Goal: Task Accomplishment & Management: Complete application form

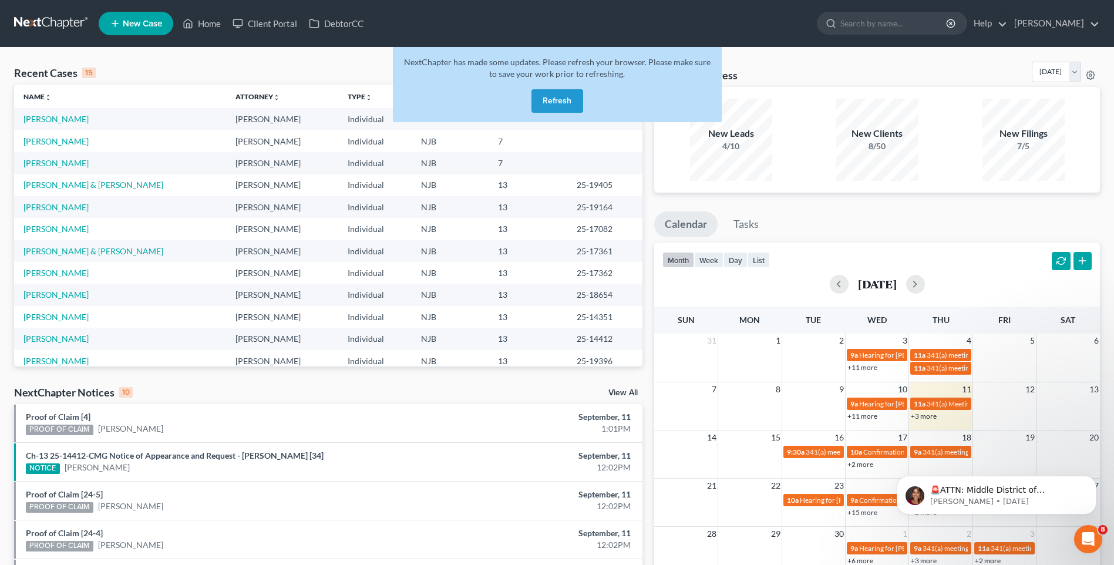
click at [554, 98] on button "Refresh" at bounding box center [557, 100] width 52 height 23
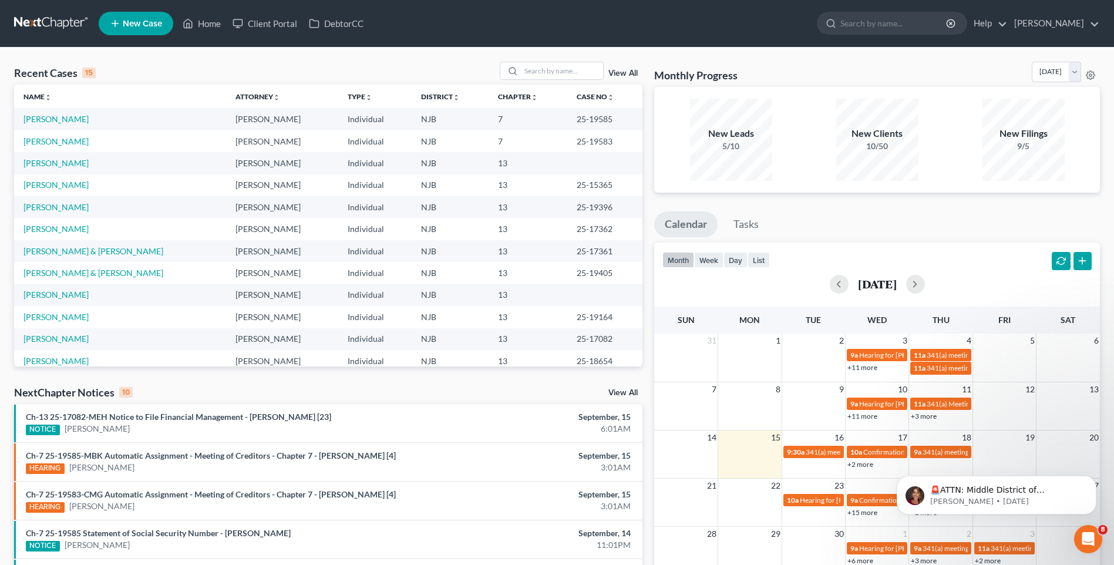
click at [409, 65] on div "Recent Cases 15 View All" at bounding box center [328, 73] width 628 height 23
click at [59, 161] on link "[PERSON_NAME]" at bounding box center [55, 163] width 65 height 10
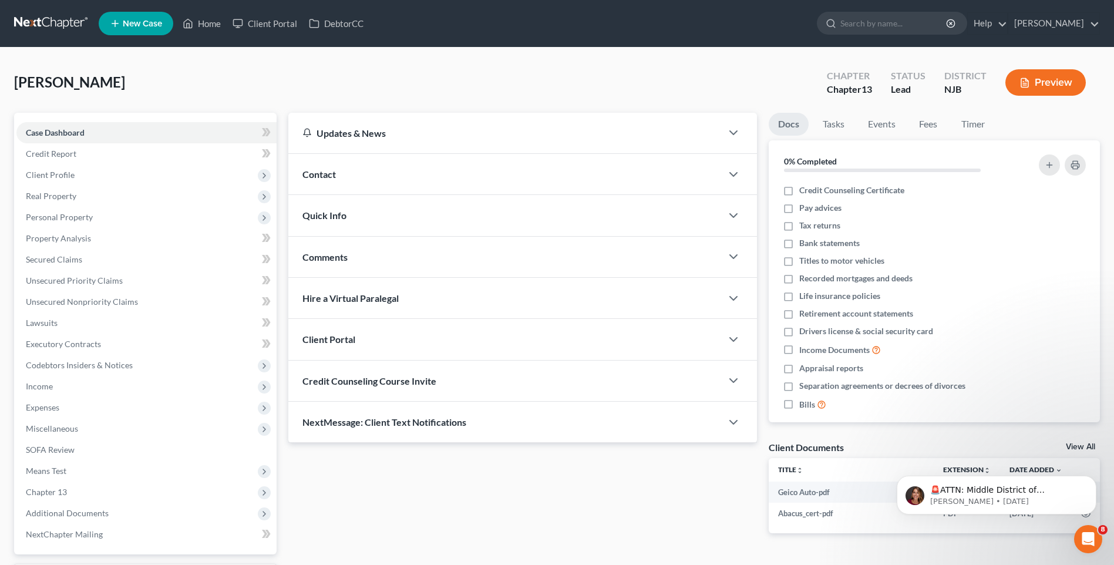
click at [287, 80] on div "[PERSON_NAME] Upgraded Chapter Chapter 13 Status Lead District NJB Preview" at bounding box center [557, 87] width 1086 height 51
click at [132, 174] on span "Client Profile" at bounding box center [146, 174] width 260 height 21
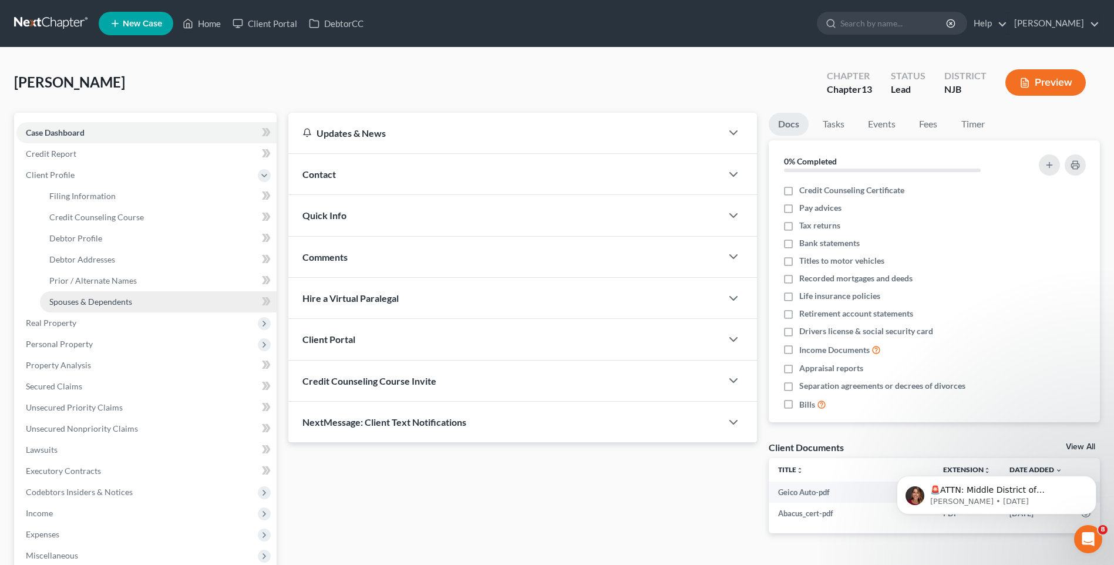
click at [129, 299] on span "Spouses & Dependents" at bounding box center [90, 301] width 83 height 10
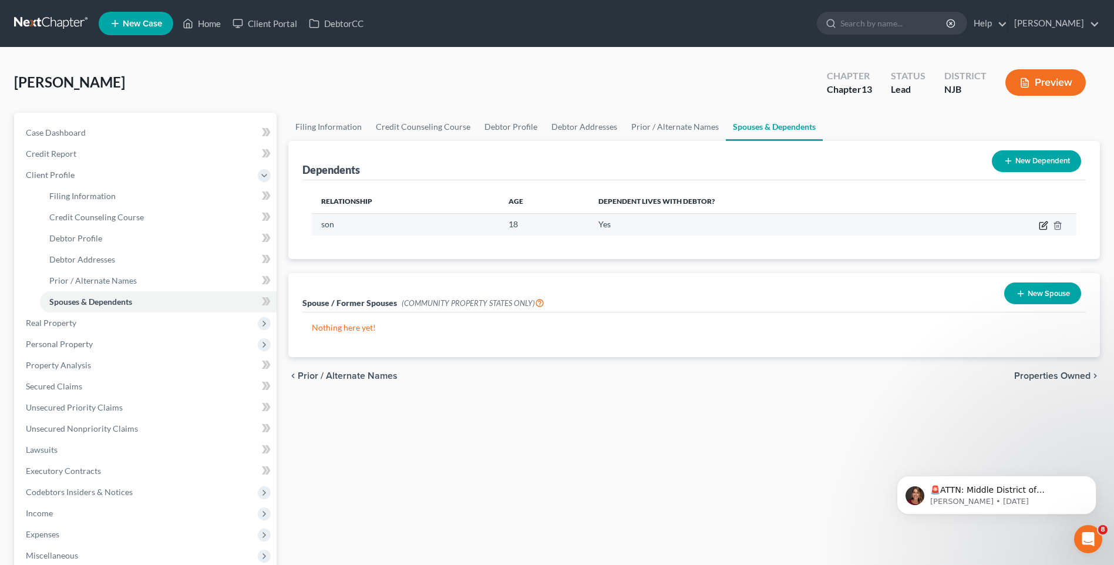
click at [1041, 224] on icon "button" at bounding box center [1043, 225] width 9 height 9
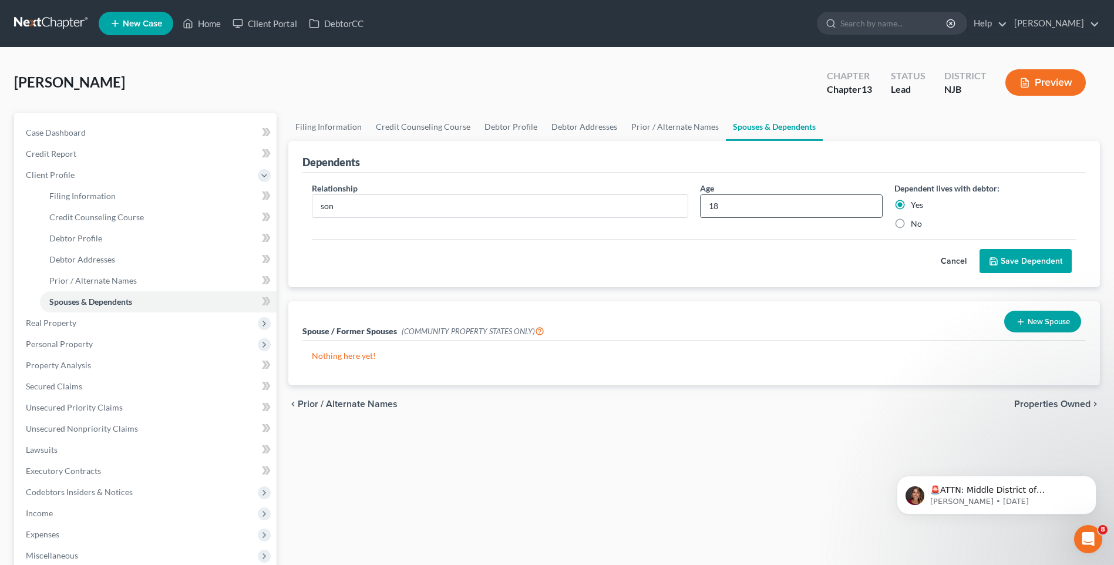
click at [729, 202] on input "18" at bounding box center [790, 206] width 181 height 22
type input "19"
click at [1022, 263] on button "Save Dependent" at bounding box center [1025, 261] width 92 height 25
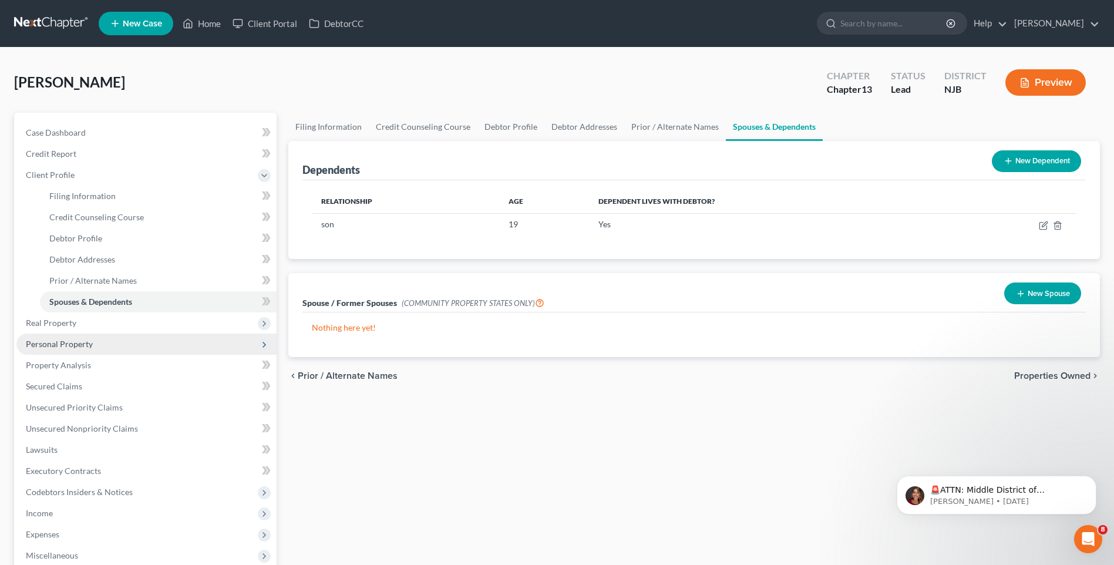
click at [133, 348] on span "Personal Property" at bounding box center [146, 343] width 260 height 21
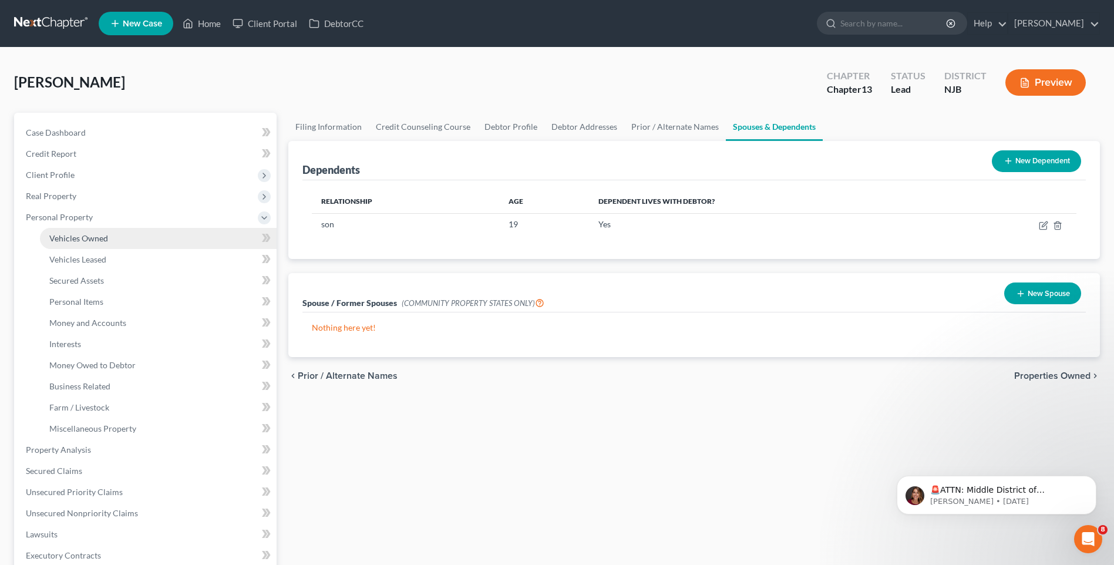
click at [115, 239] on link "Vehicles Owned" at bounding box center [158, 238] width 237 height 21
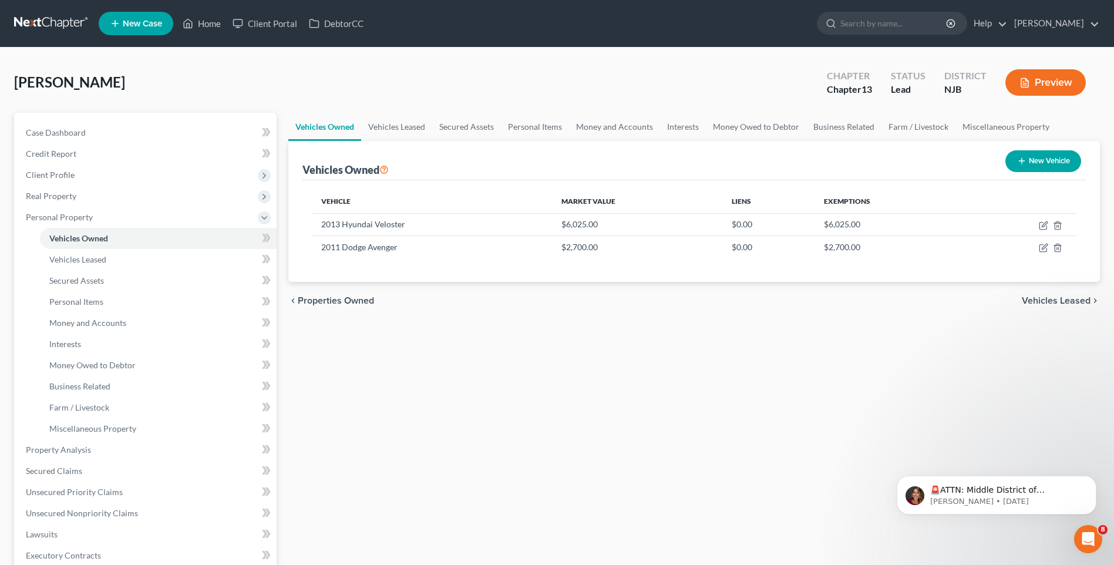
click at [302, 338] on div "Vehicles Owned Vehicles Leased Secured Assets Personal Items Money and Accounts…" at bounding box center [693, 473] width 823 height 720
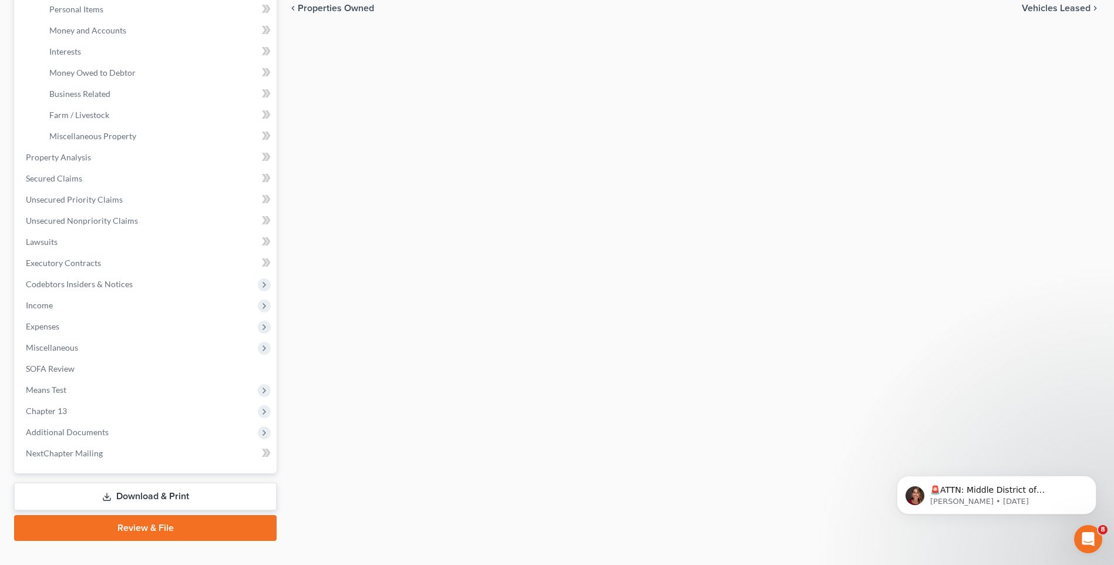
scroll to position [294, 0]
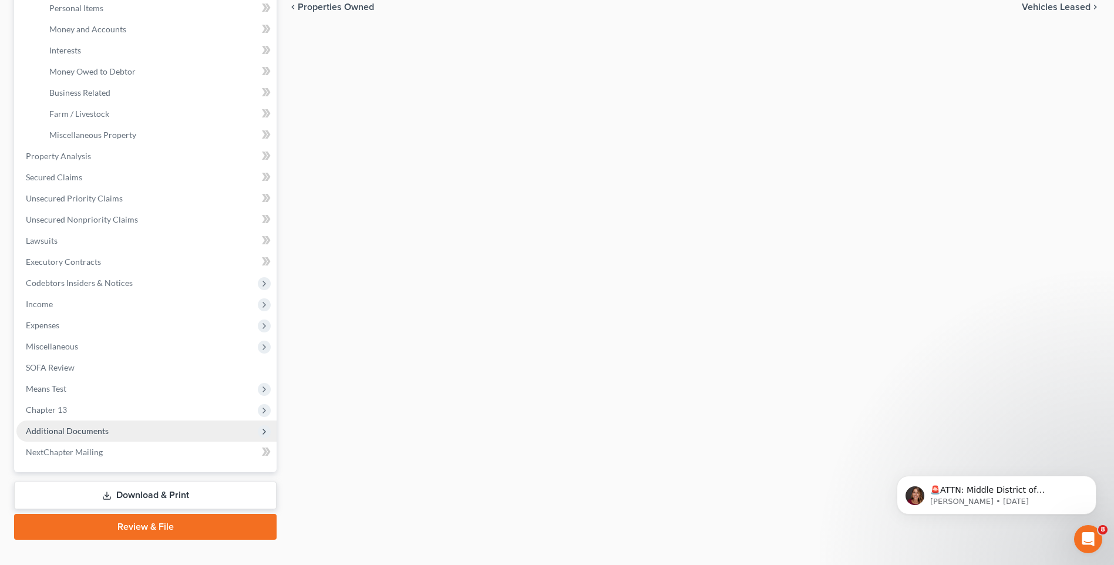
click at [136, 427] on span "Additional Documents" at bounding box center [146, 430] width 260 height 21
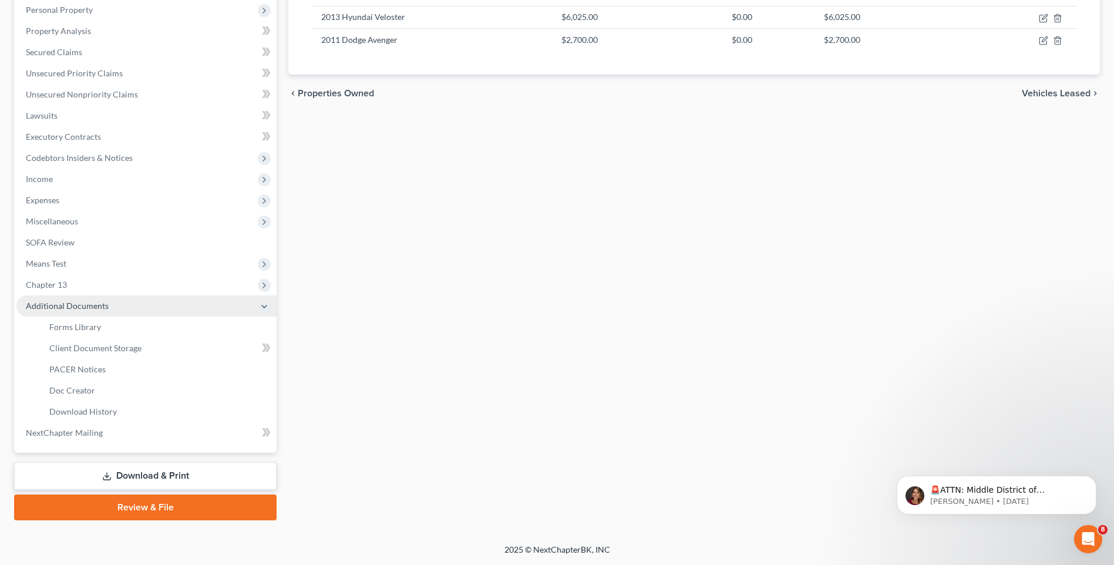
scroll to position [207, 0]
click at [154, 345] on link "Client Document Storage" at bounding box center [158, 348] width 237 height 21
select select "9"
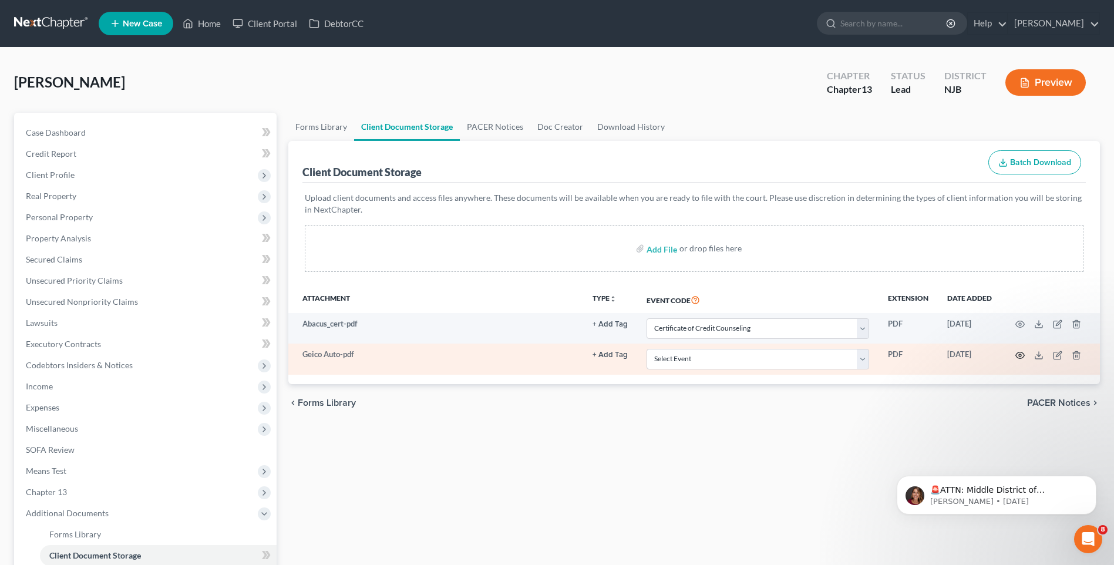
click at [1020, 352] on icon "button" at bounding box center [1020, 355] width 9 height 6
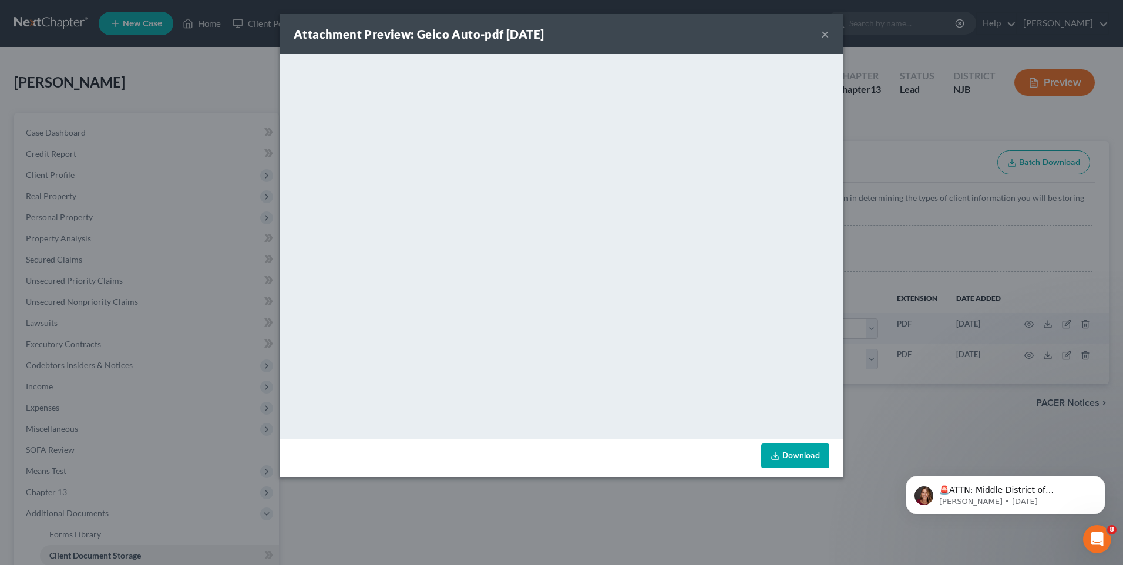
click at [825, 31] on button "×" at bounding box center [825, 34] width 8 height 14
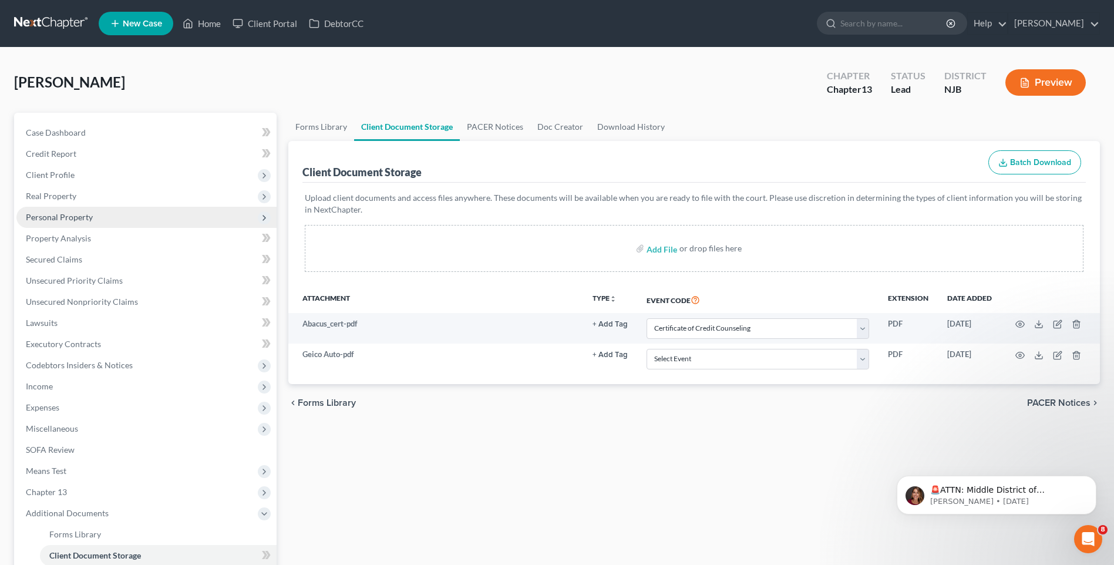
click at [126, 223] on span "Personal Property" at bounding box center [146, 217] width 260 height 21
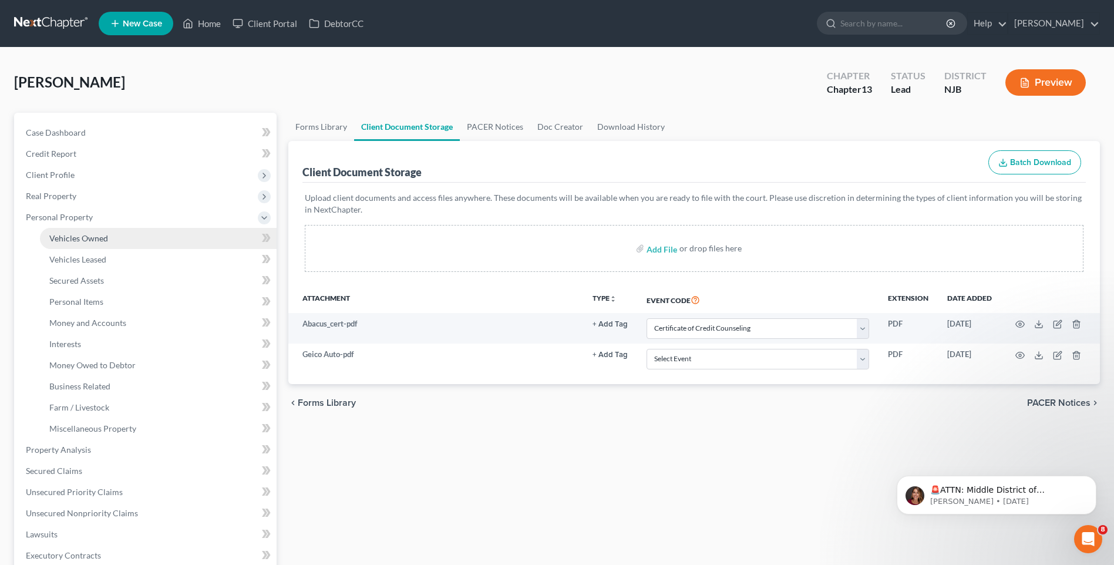
click at [107, 239] on span "Vehicles Owned" at bounding box center [78, 238] width 59 height 10
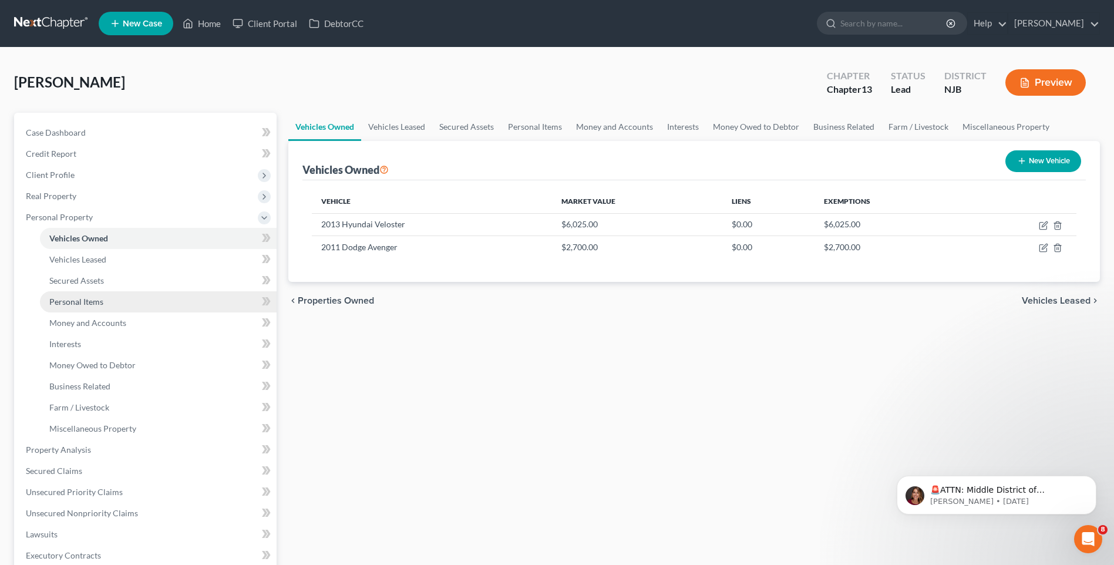
click at [105, 298] on link "Personal Items" at bounding box center [158, 301] width 237 height 21
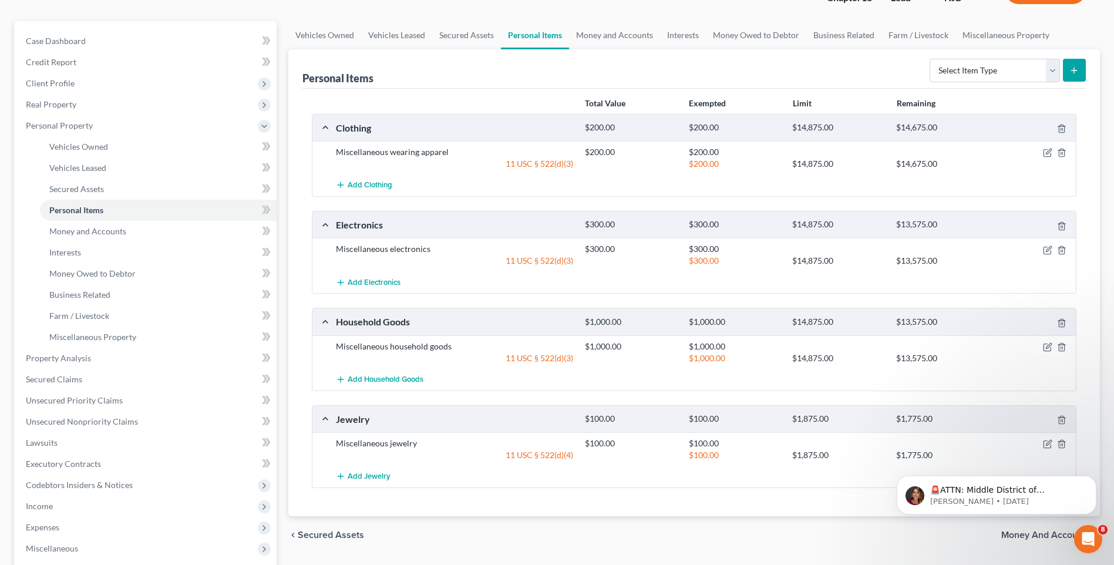
scroll to position [59, 0]
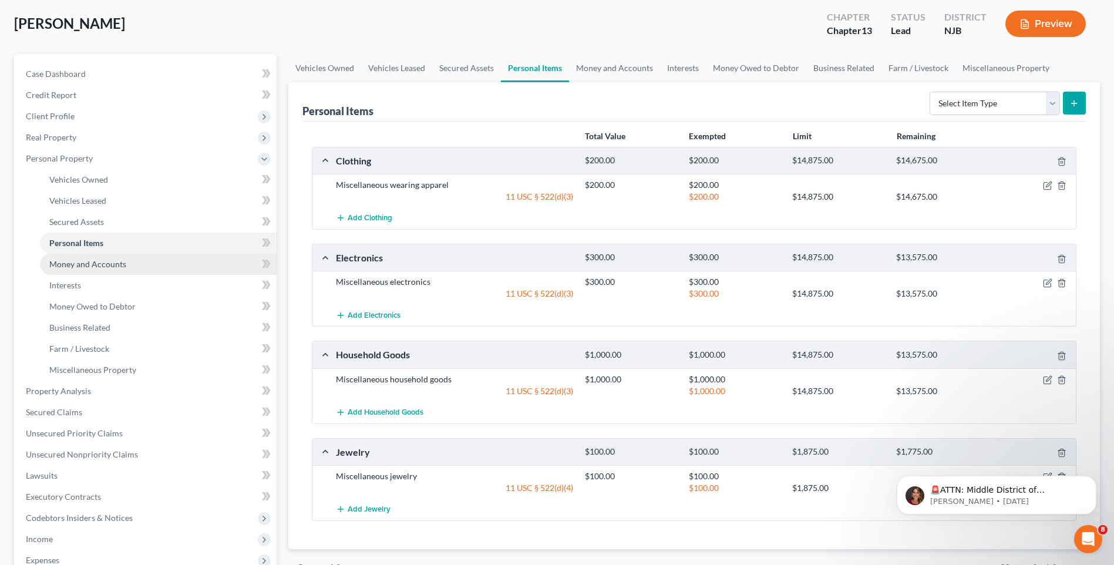
click at [126, 261] on link "Money and Accounts" at bounding box center [158, 264] width 237 height 21
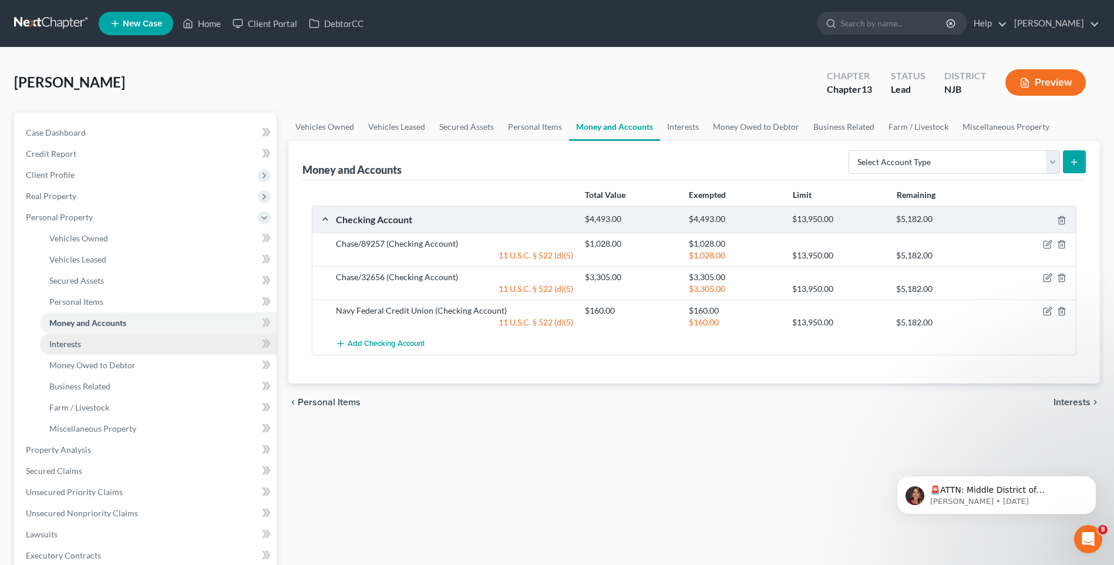
click at [188, 345] on link "Interests" at bounding box center [158, 343] width 237 height 21
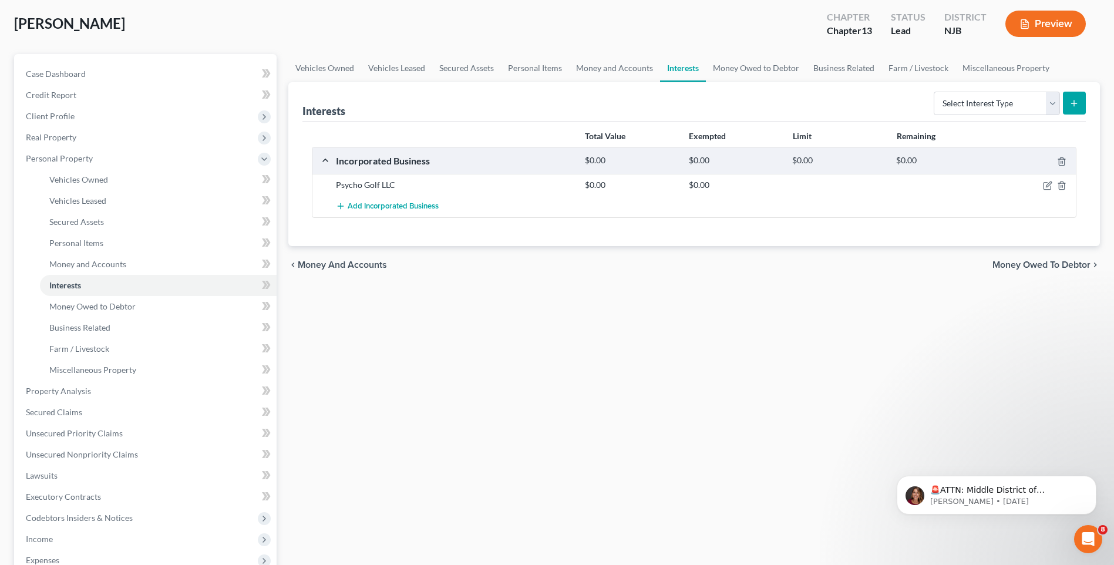
scroll to position [117, 0]
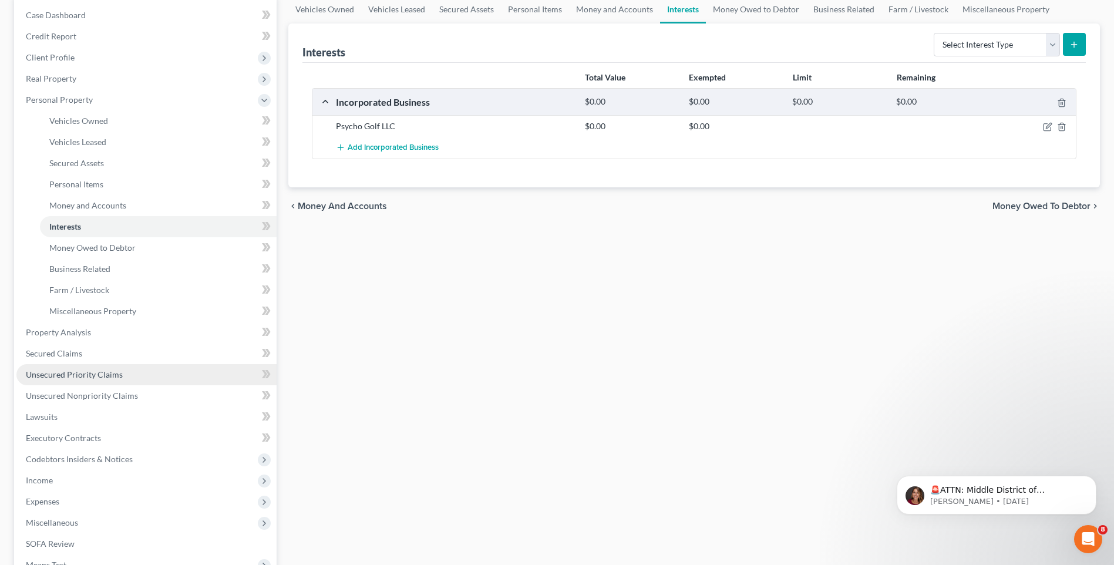
click at [153, 378] on link "Unsecured Priority Claims" at bounding box center [146, 374] width 260 height 21
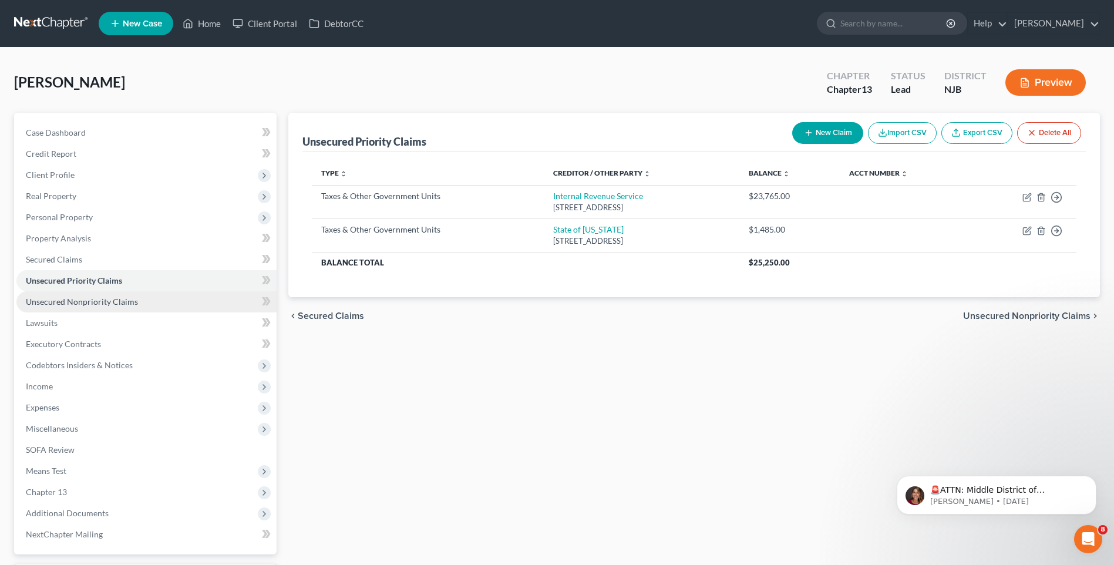
click at [173, 305] on link "Unsecured Nonpriority Claims" at bounding box center [146, 301] width 260 height 21
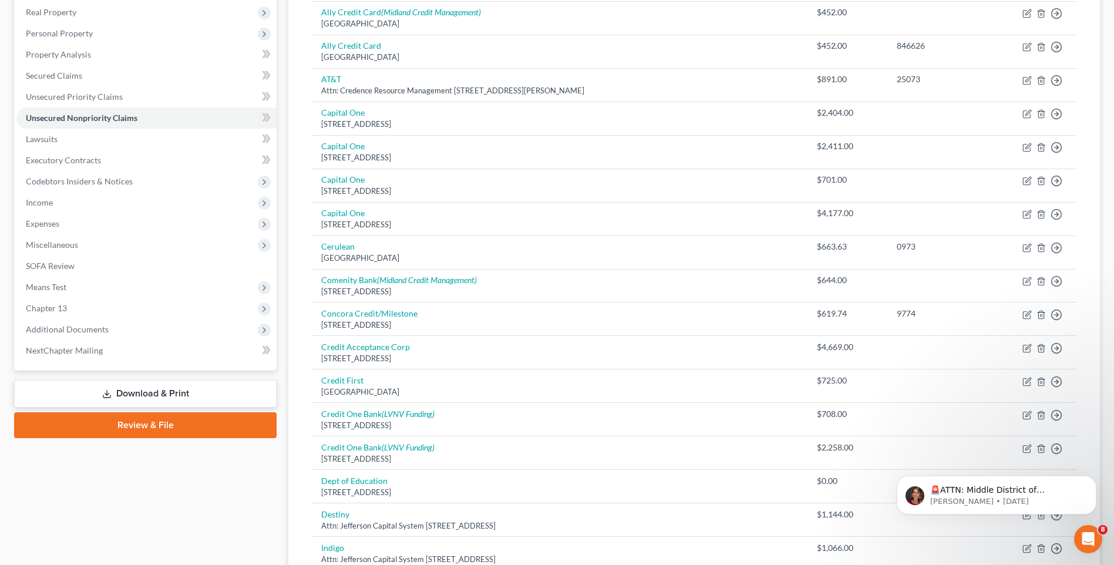
scroll to position [117, 0]
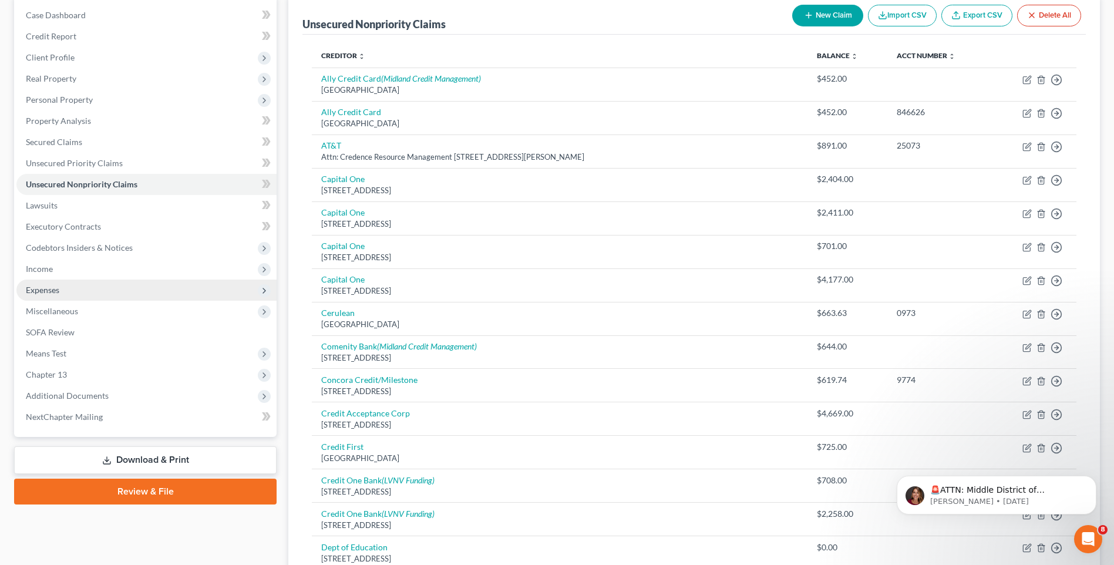
click at [173, 291] on span "Expenses" at bounding box center [146, 289] width 260 height 21
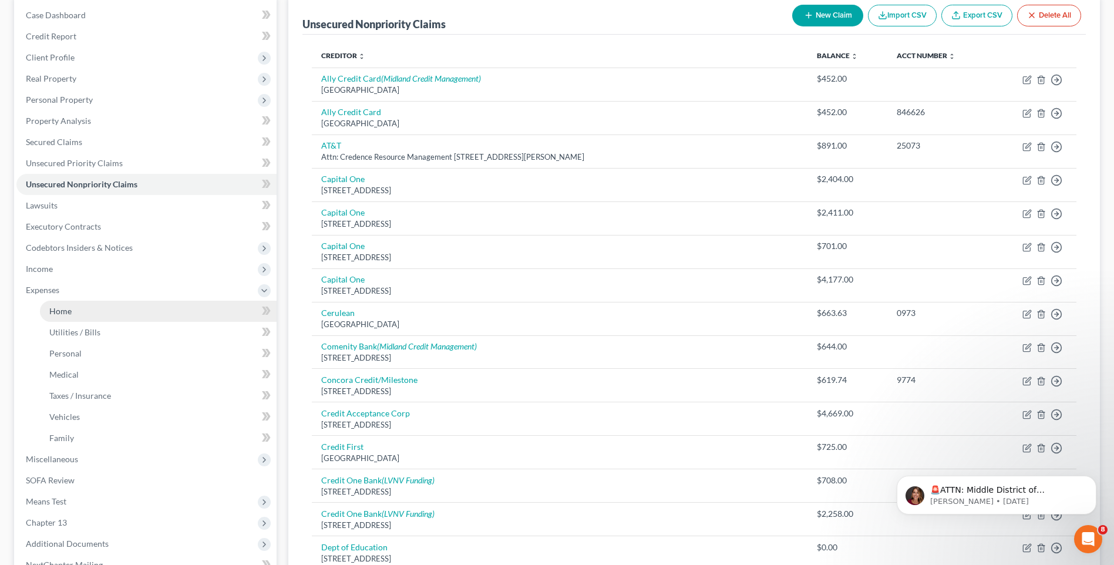
click at [172, 309] on link "Home" at bounding box center [158, 311] width 237 height 21
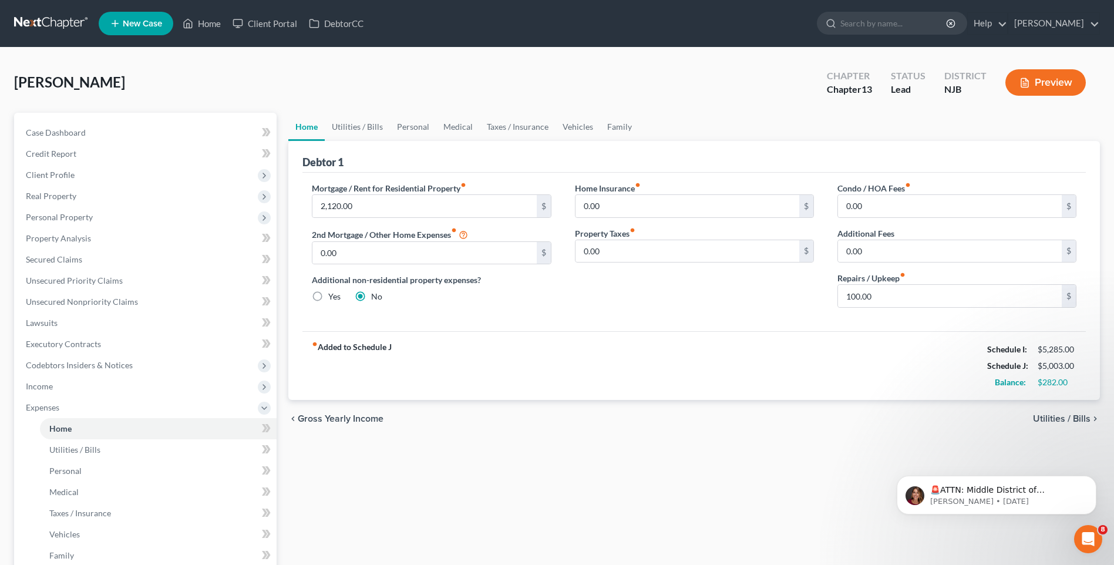
click at [1064, 420] on span "Utilities / Bills" at bounding box center [1062, 418] width 58 height 9
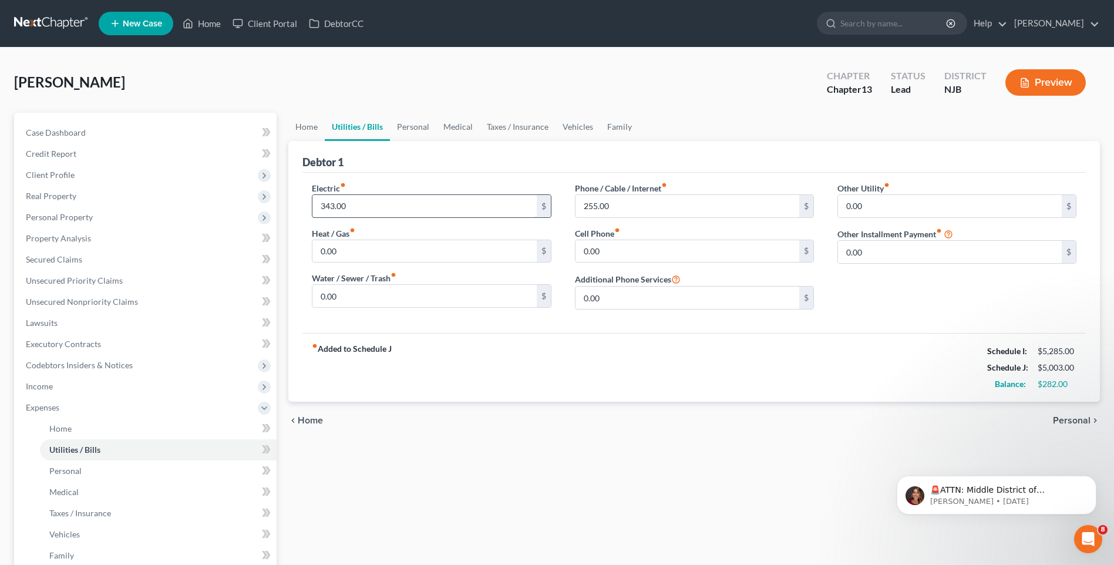
click at [343, 207] on input "343.00" at bounding box center [424, 206] width 224 height 22
type input "1"
click at [342, 254] on input "0.00" at bounding box center [424, 251] width 224 height 22
click at [339, 208] on input "187.00" at bounding box center [424, 206] width 224 height 22
type input "225.00"
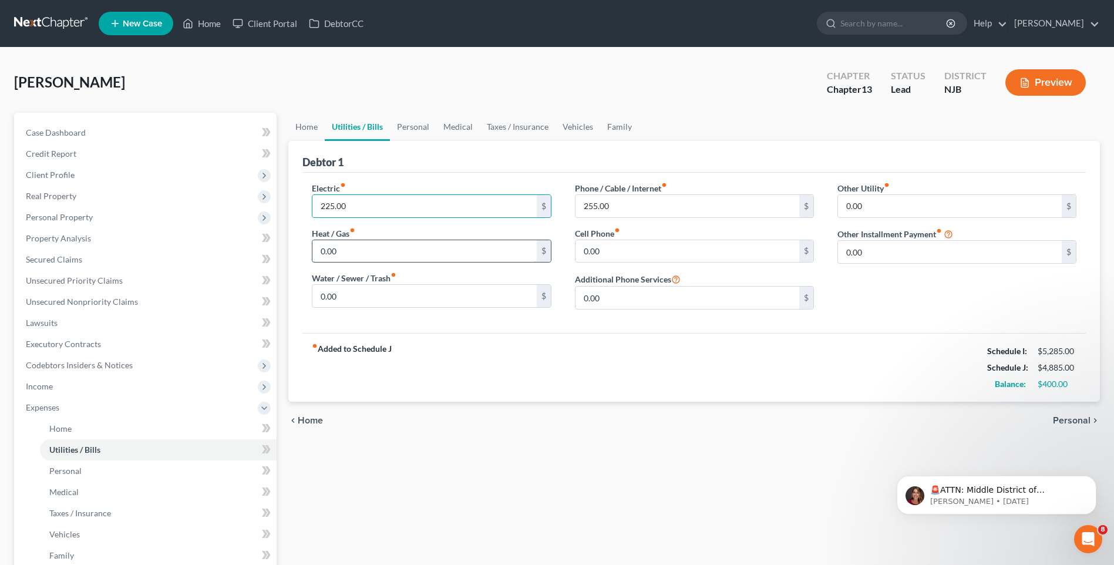
click at [353, 252] on input "0.00" at bounding box center [424, 251] width 224 height 22
type input "150.00"
click at [348, 294] on input "0.00" at bounding box center [424, 296] width 224 height 22
type input "62.00"
click at [605, 205] on input "255.00" at bounding box center [687, 206] width 224 height 22
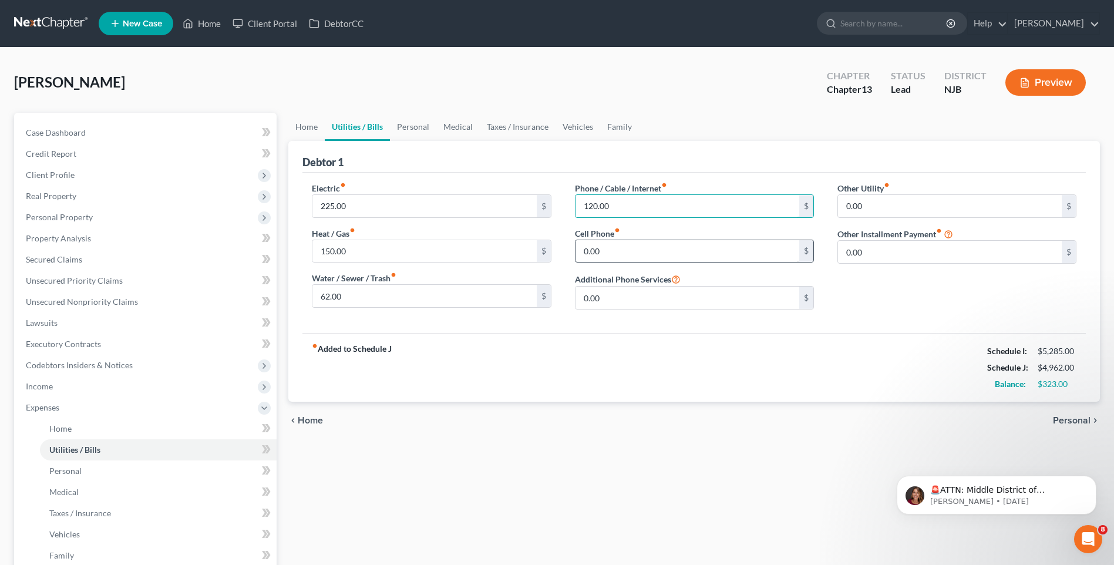
type input "120.00"
click at [595, 249] on input "0.00" at bounding box center [687, 251] width 224 height 22
type input "260.00"
click at [877, 314] on div "Other Utility fiber_manual_record 0.00 $ Other Installment Payment fiber_manual…" at bounding box center [956, 250] width 262 height 137
click at [1072, 419] on span "Personal" at bounding box center [1072, 420] width 38 height 9
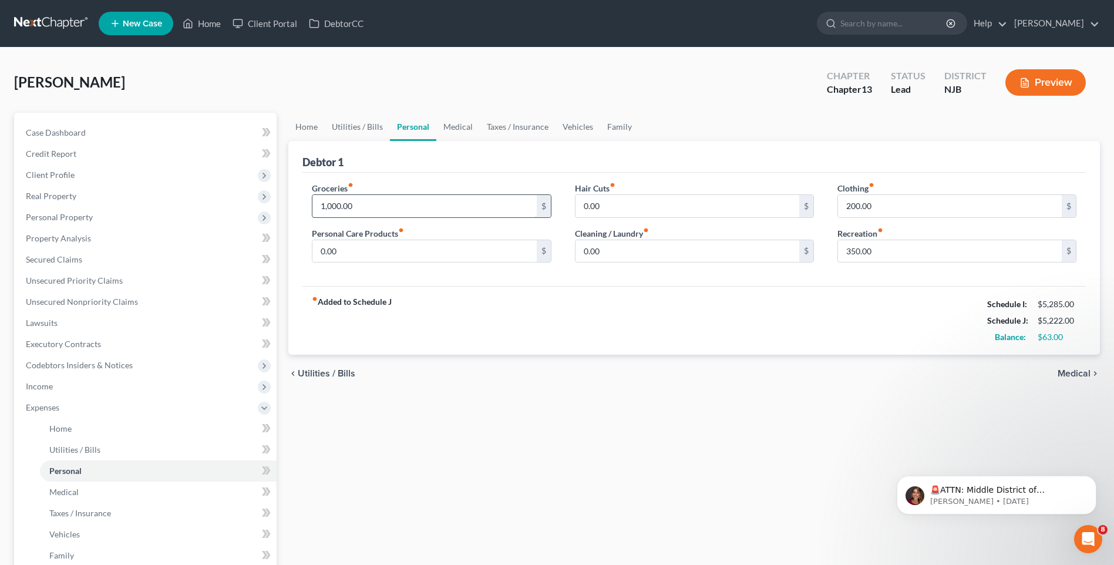
click at [347, 201] on input "1,000.00" at bounding box center [424, 206] width 224 height 22
type input "800.00"
click at [342, 251] on input "0.00" at bounding box center [424, 251] width 224 height 22
type input "40.00"
click at [584, 208] on input "0.00" at bounding box center [687, 206] width 224 height 22
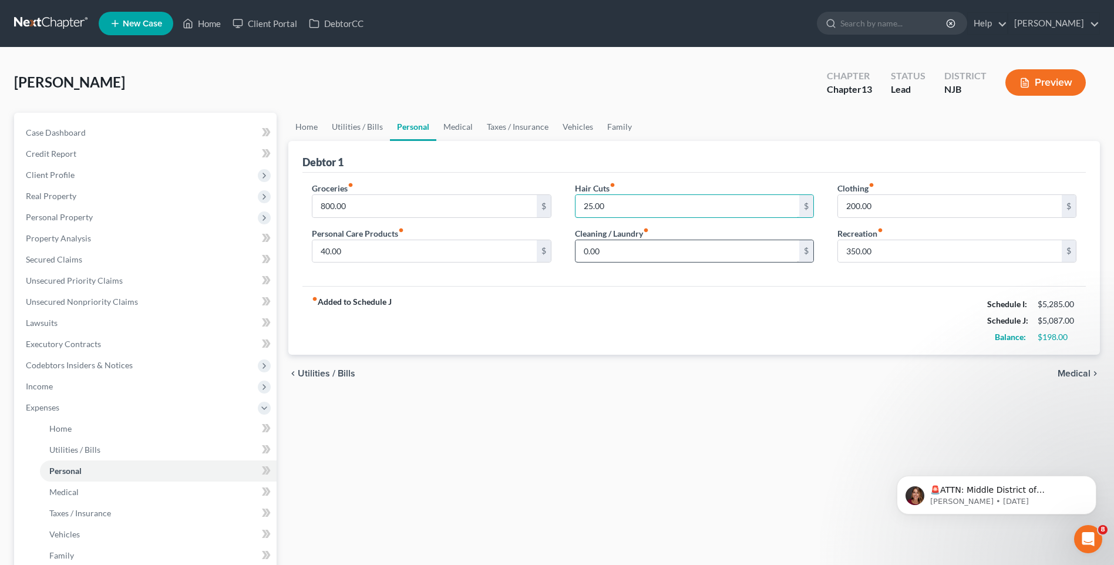
type input "25.00"
click at [588, 250] on input "0.00" at bounding box center [687, 251] width 224 height 22
type input "20.00"
click at [815, 299] on div "fiber_manual_record Added to Schedule J Schedule I: $5,285.00 Schedule J: $5,10…" at bounding box center [693, 320] width 783 height 69
click at [856, 251] on input "350.00" at bounding box center [950, 251] width 224 height 22
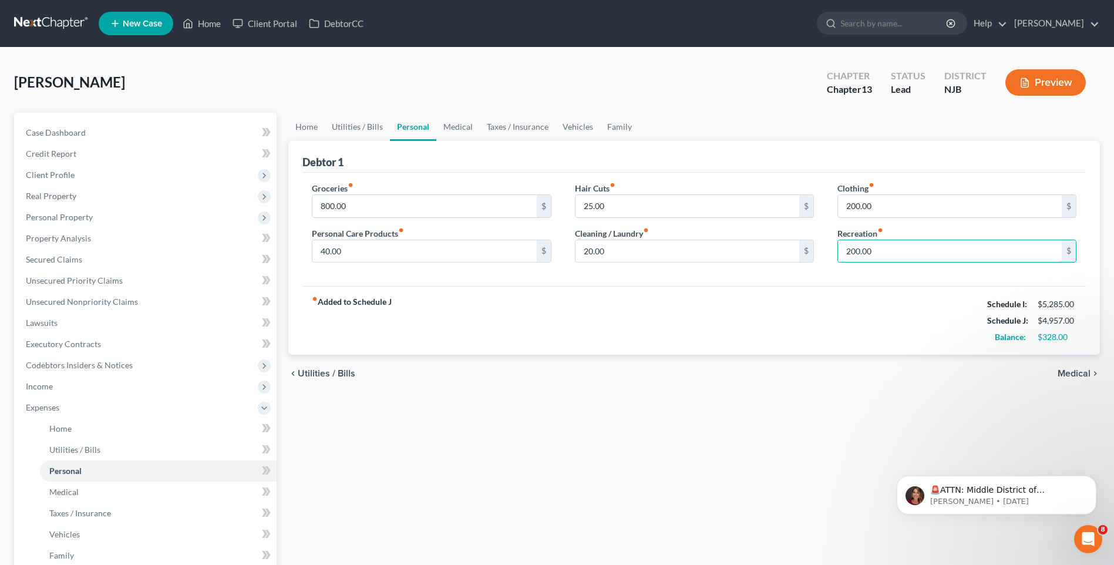
type input "200.00"
click at [779, 333] on div "fiber_manual_record Added to Schedule J Schedule I: $5,285.00 Schedule J: $4,95…" at bounding box center [693, 320] width 783 height 69
click at [1077, 370] on span "Medical" at bounding box center [1073, 373] width 33 height 9
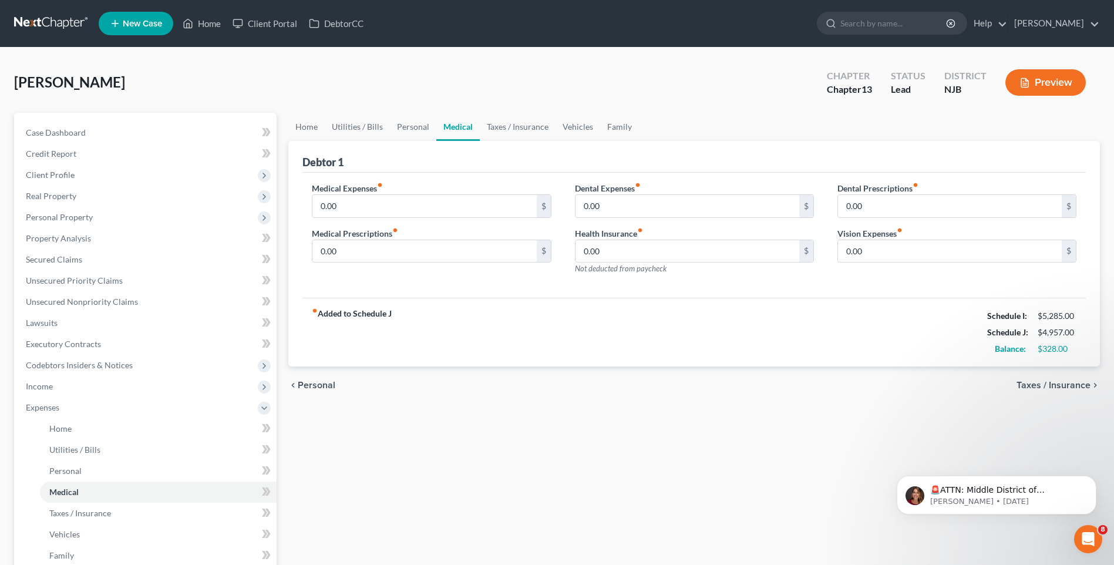
click at [1052, 386] on span "Taxes / Insurance" at bounding box center [1053, 384] width 74 height 9
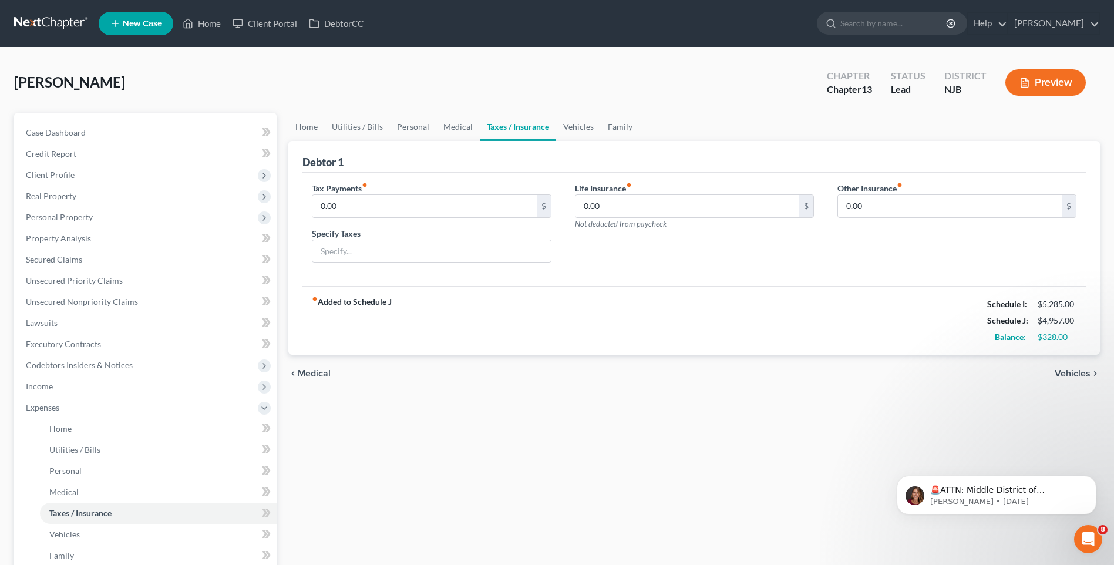
click at [1067, 372] on span "Vehicles" at bounding box center [1072, 373] width 36 height 9
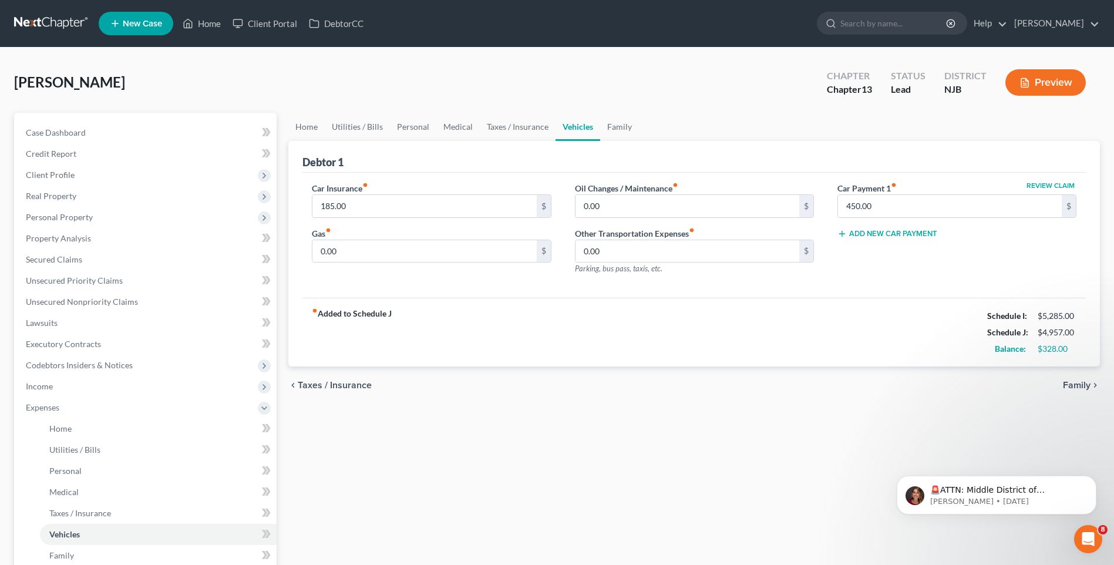
click at [321, 424] on div "Home Utilities / Bills Personal Medical Taxes / Insurance Vehicles Family Debto…" at bounding box center [693, 441] width 823 height 657
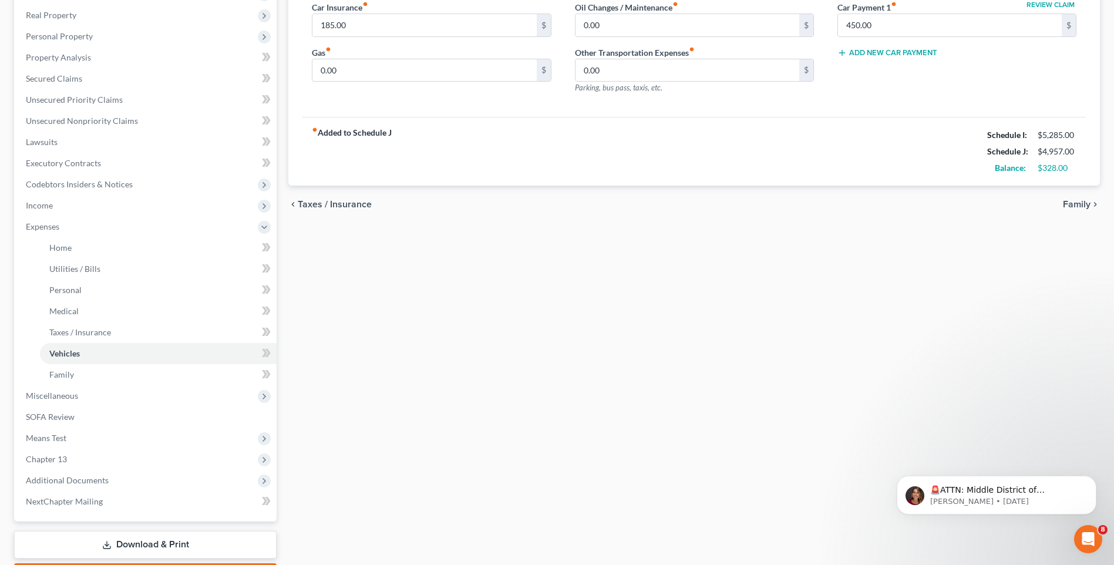
scroll to position [250, 0]
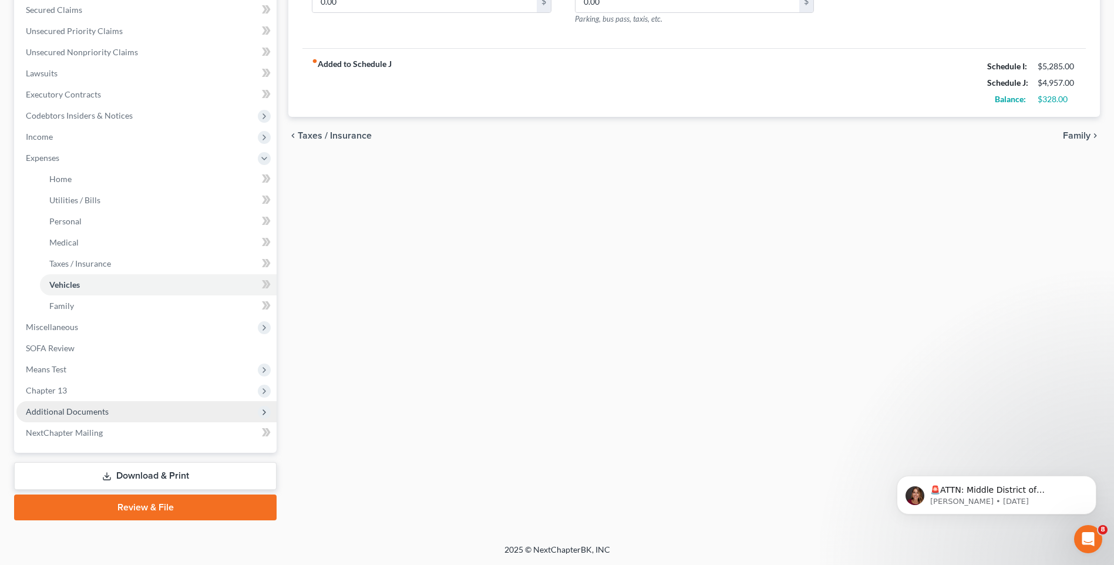
click at [192, 412] on span "Additional Documents" at bounding box center [146, 411] width 260 height 21
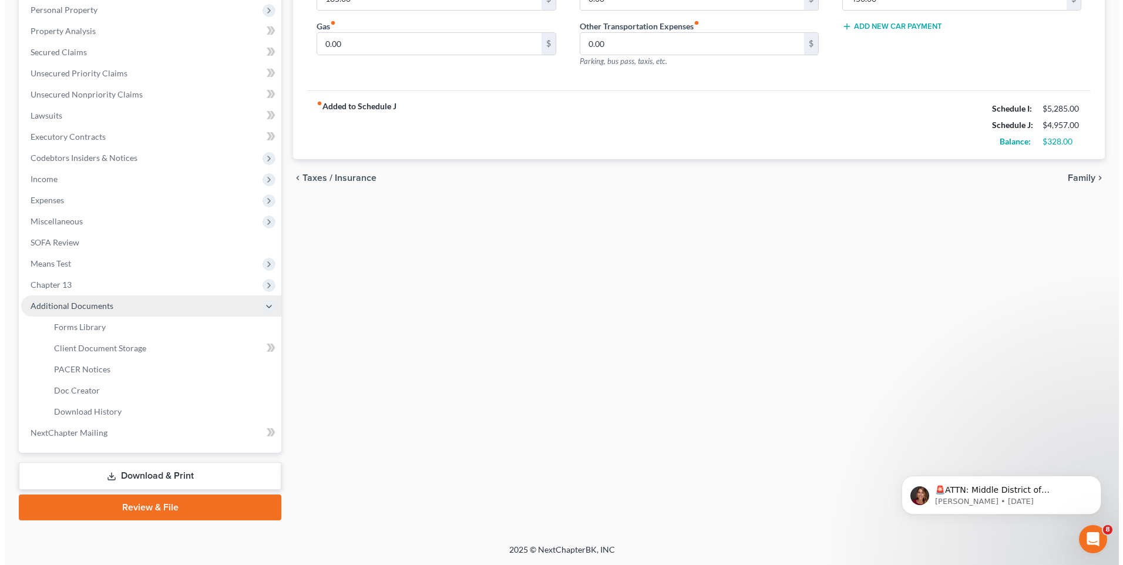
scroll to position [207, 0]
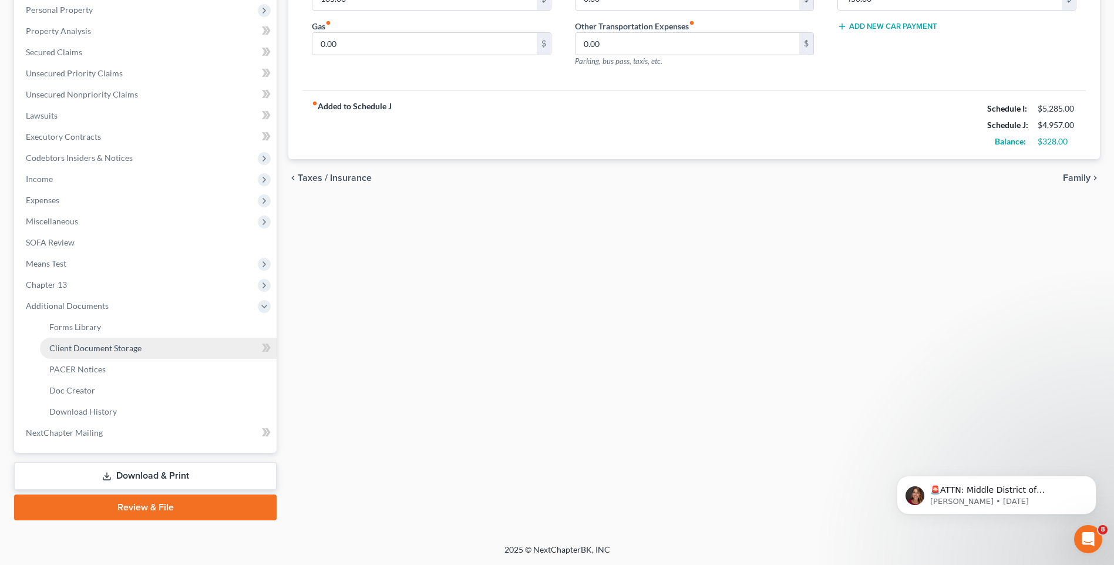
click at [167, 344] on link "Client Document Storage" at bounding box center [158, 348] width 237 height 21
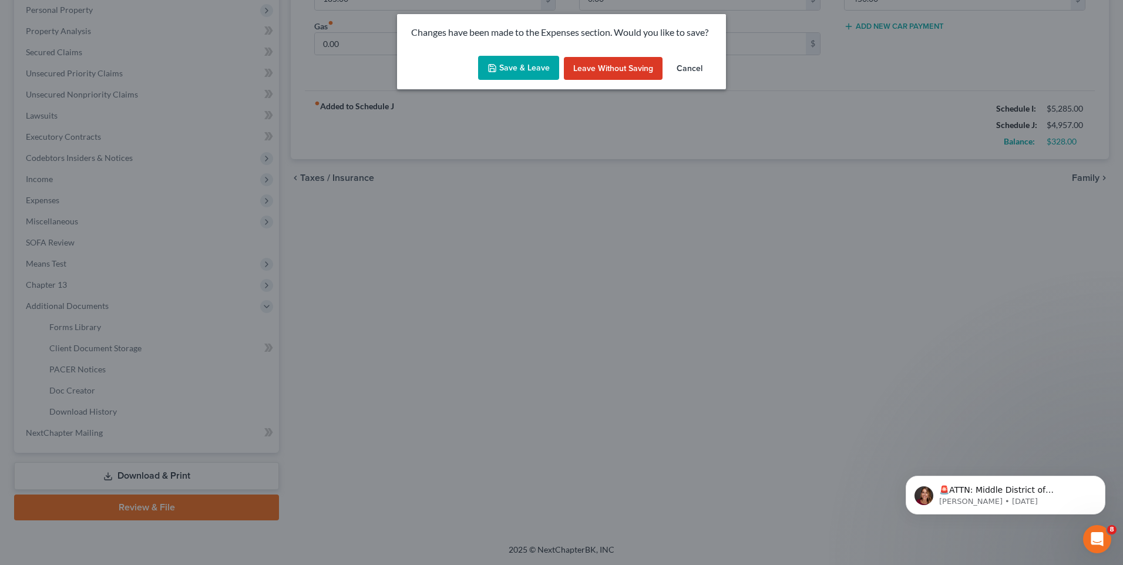
click at [517, 66] on button "Save & Leave" at bounding box center [518, 68] width 81 height 25
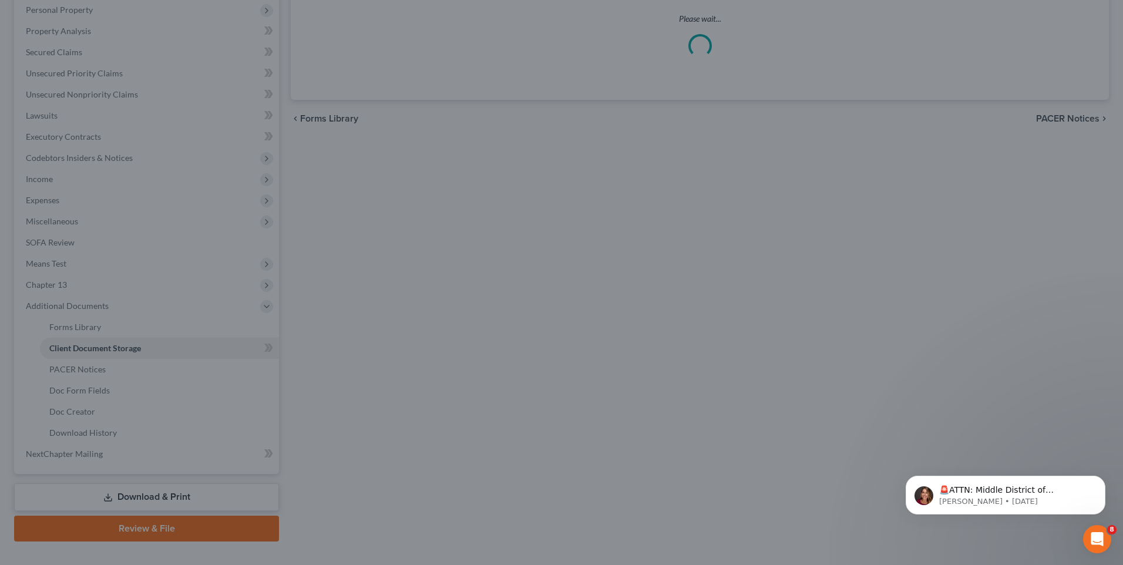
select select "9"
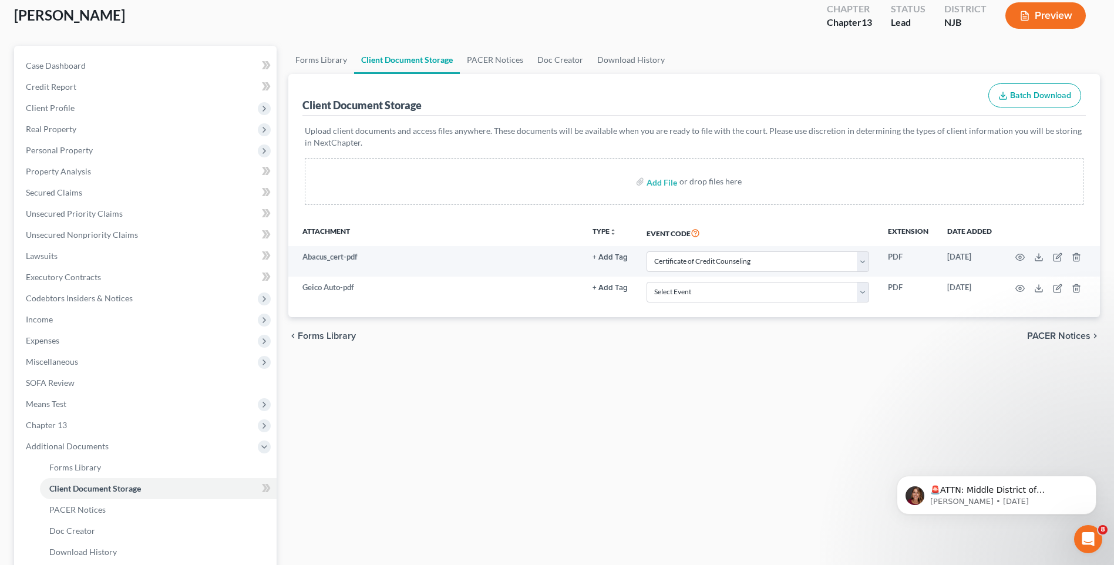
scroll to position [117, 0]
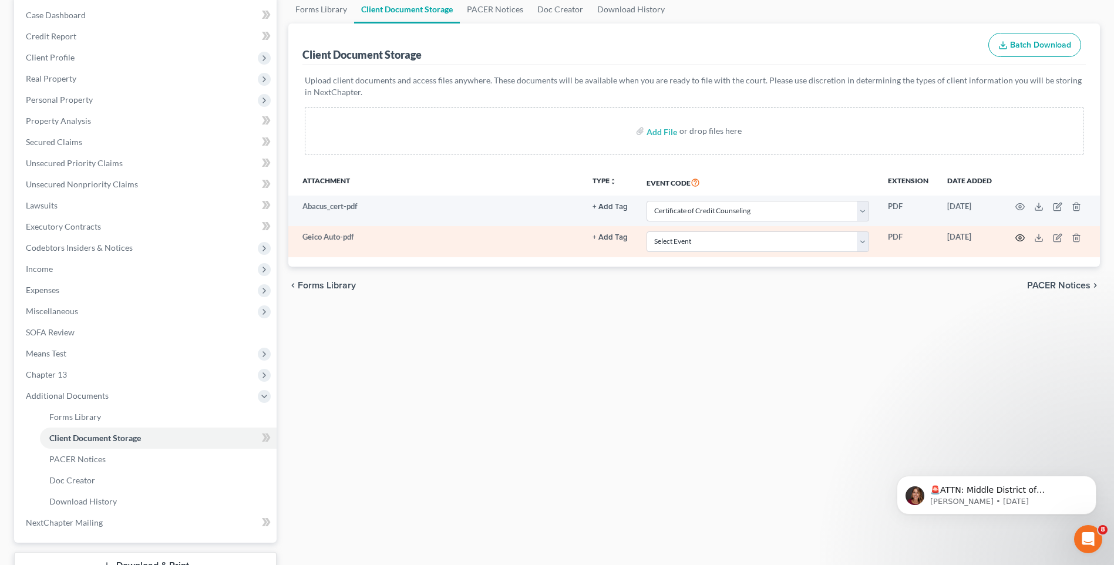
click at [1019, 235] on icon "button" at bounding box center [1019, 237] width 9 height 9
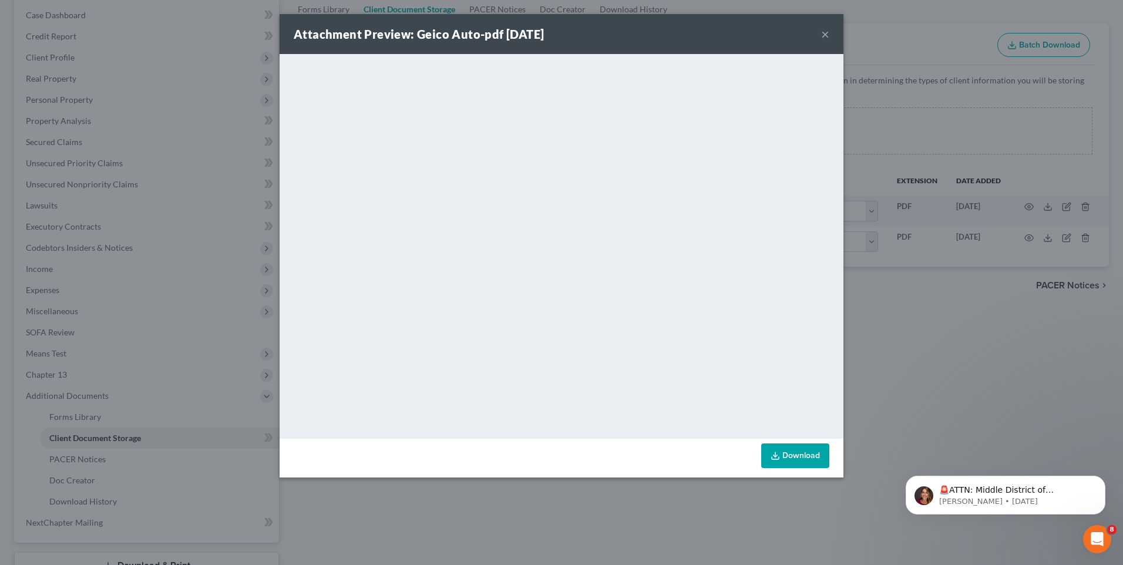
click at [825, 33] on button "×" at bounding box center [825, 34] width 8 height 14
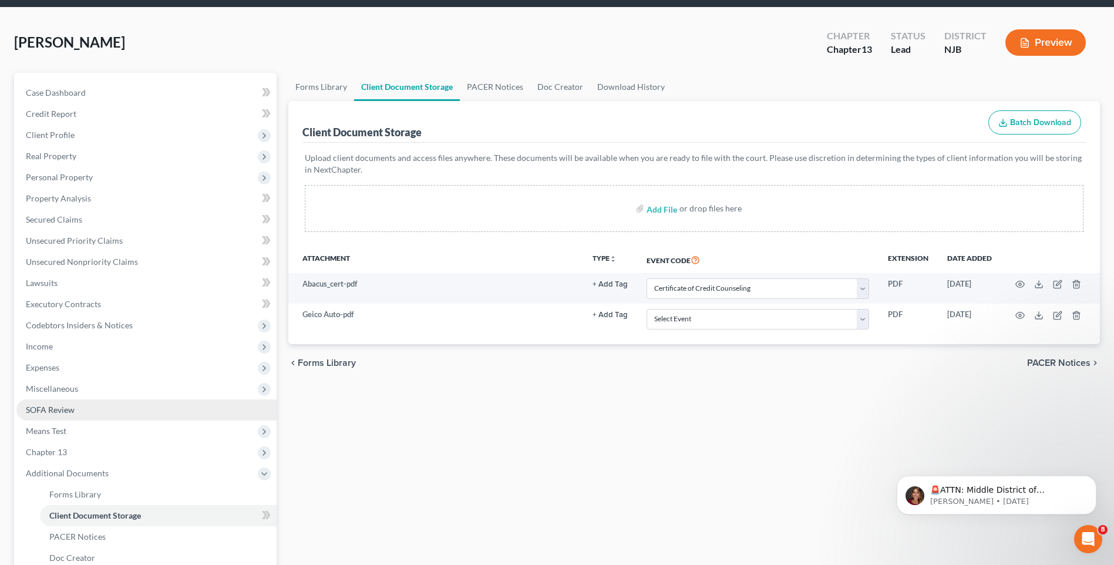
scroll to position [176, 0]
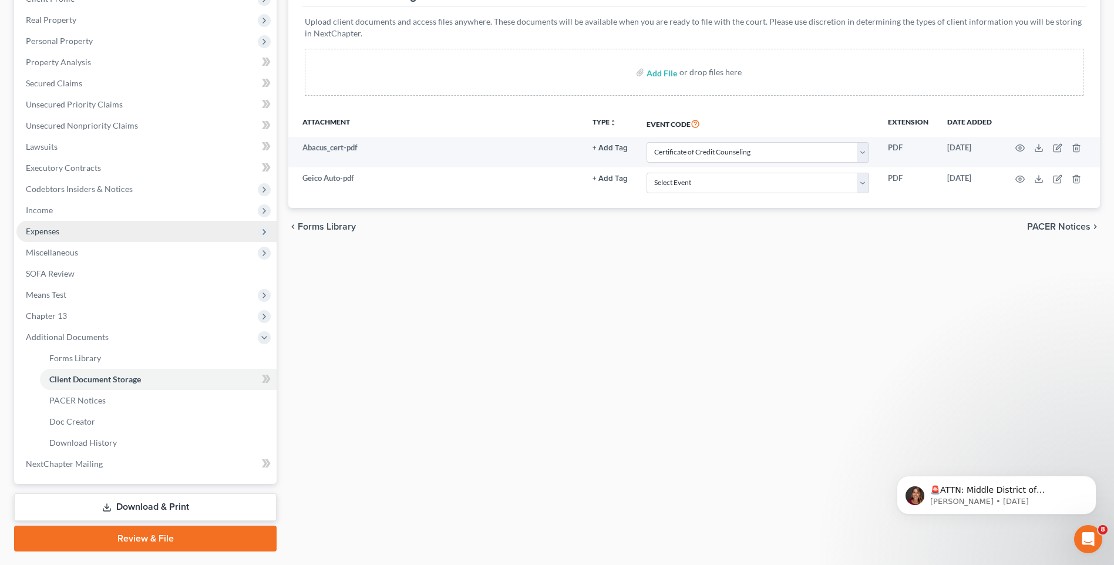
click at [194, 238] on span "Expenses" at bounding box center [146, 231] width 260 height 21
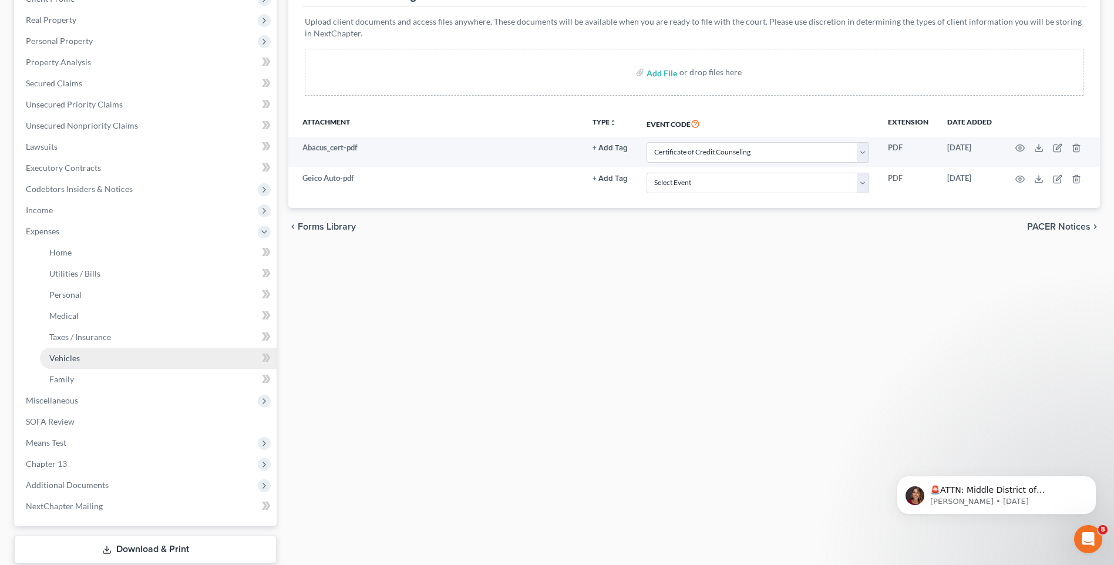
click at [152, 352] on link "Vehicles" at bounding box center [158, 358] width 237 height 21
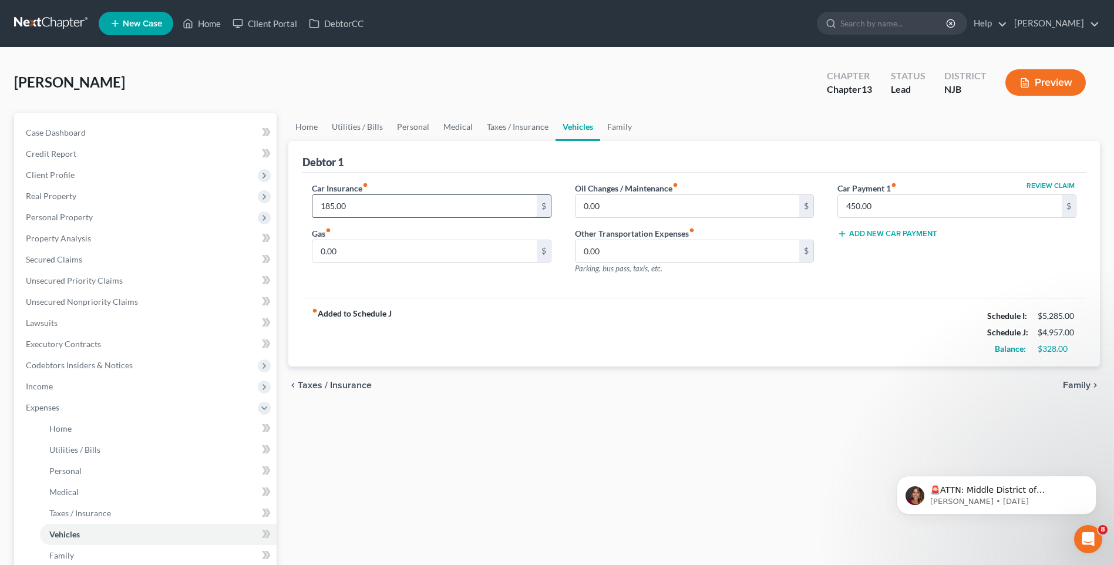
click at [339, 205] on input "185.00" at bounding box center [424, 206] width 224 height 22
type input "621.00"
click at [332, 250] on input "0.00" at bounding box center [424, 251] width 224 height 22
type input "280.00"
click at [583, 207] on input "0.00" at bounding box center [687, 206] width 224 height 22
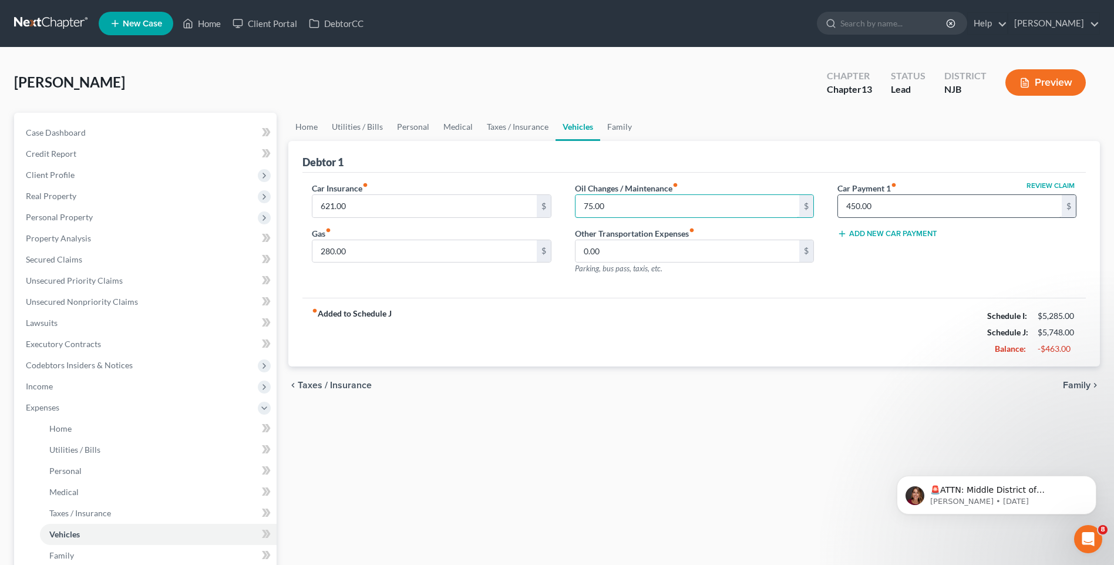
type input "75.00"
click at [885, 206] on input "450.00" at bounding box center [950, 206] width 224 height 22
click at [820, 327] on div "fiber_manual_record Added to Schedule J Schedule I: $5,285.00 Schedule J: $5,29…" at bounding box center [693, 332] width 783 height 69
click at [1086, 382] on span "Family" at bounding box center [1077, 384] width 28 height 9
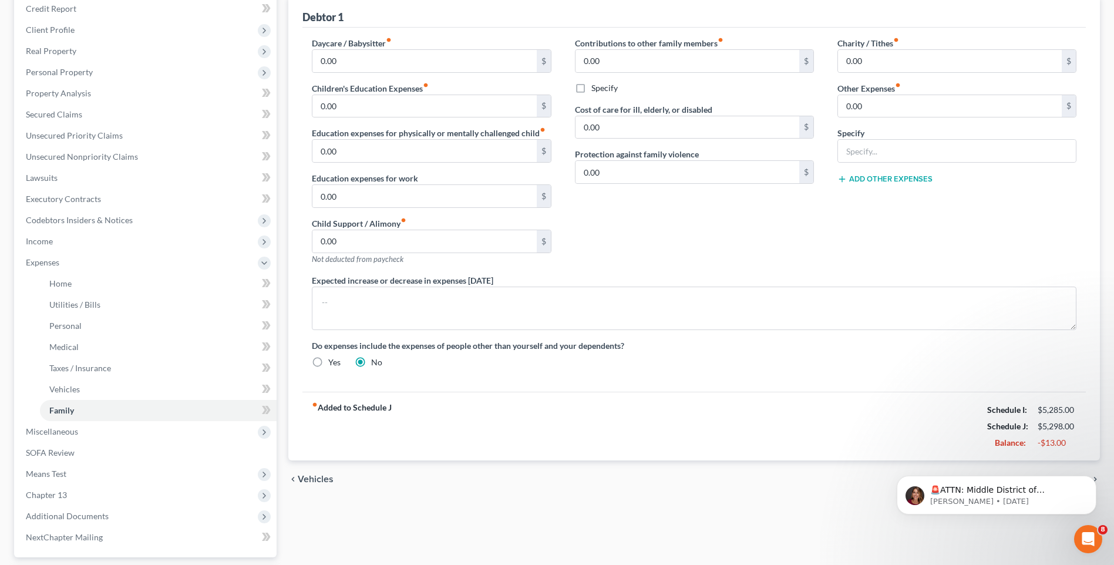
scroll to position [176, 0]
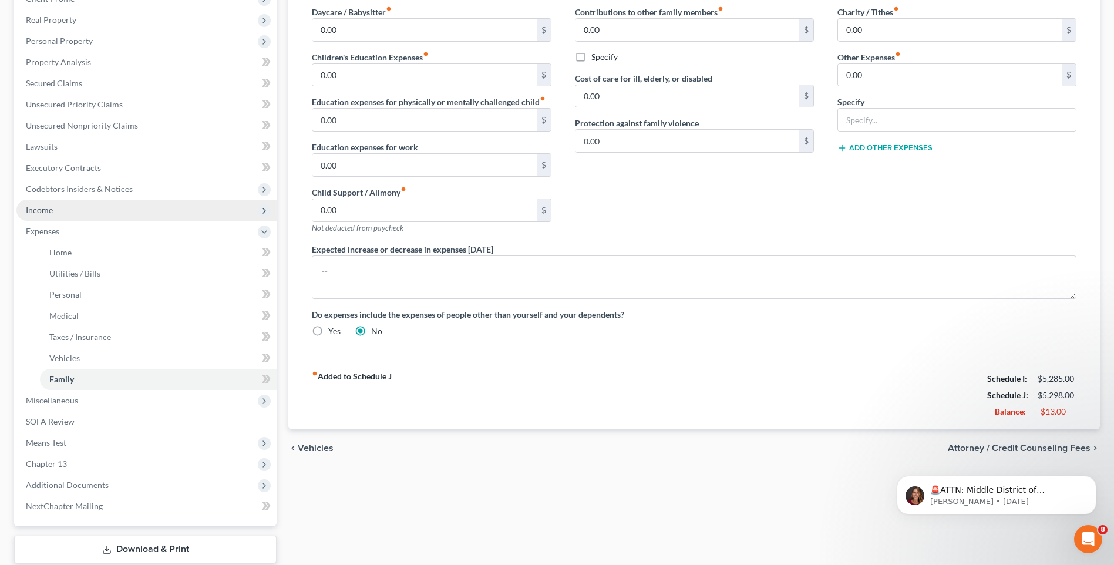
click at [99, 206] on span "Income" at bounding box center [146, 210] width 260 height 21
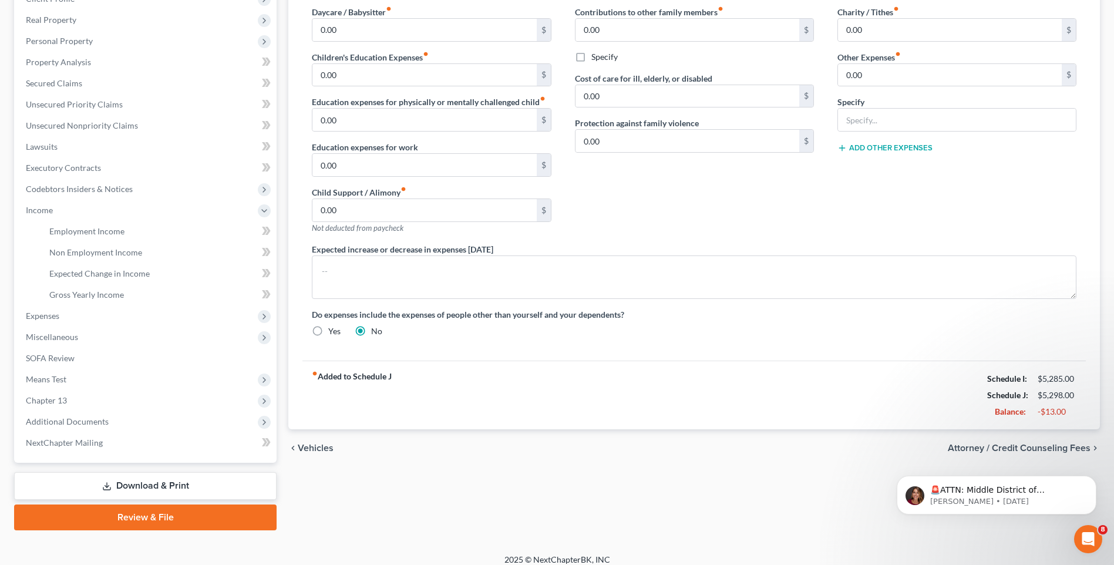
click at [622, 239] on div "Contributions to other family members fiber_manual_record 0.00 $ Specify Cost o…" at bounding box center [694, 124] width 262 height 237
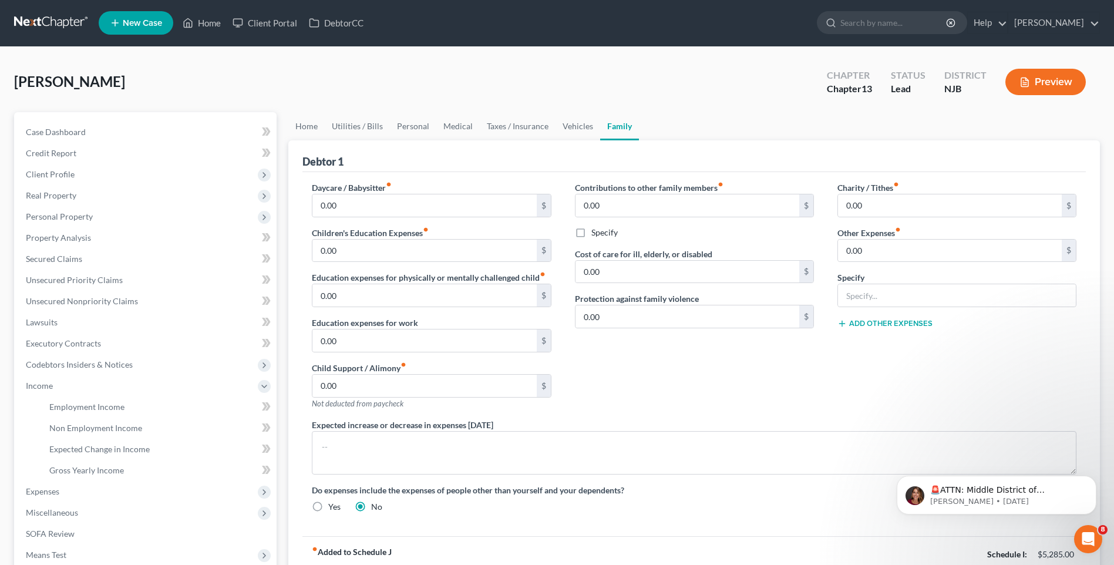
scroll to position [0, 0]
click at [449, 75] on div "[PERSON_NAME] Upgraded Chapter Chapter 13 Status Lead District NJB Preview" at bounding box center [557, 87] width 1086 height 51
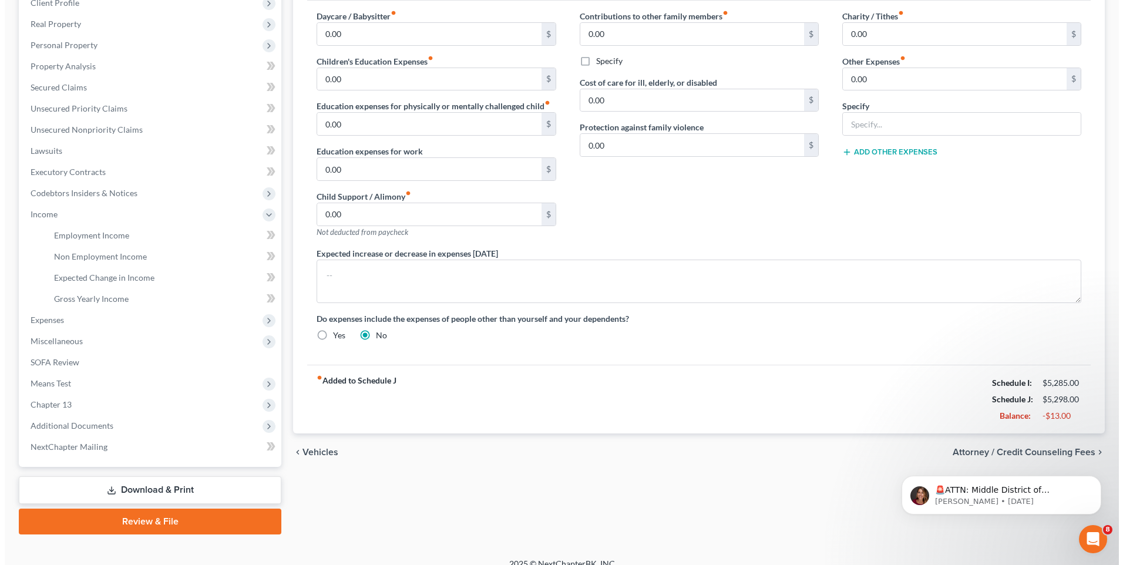
scroll to position [176, 0]
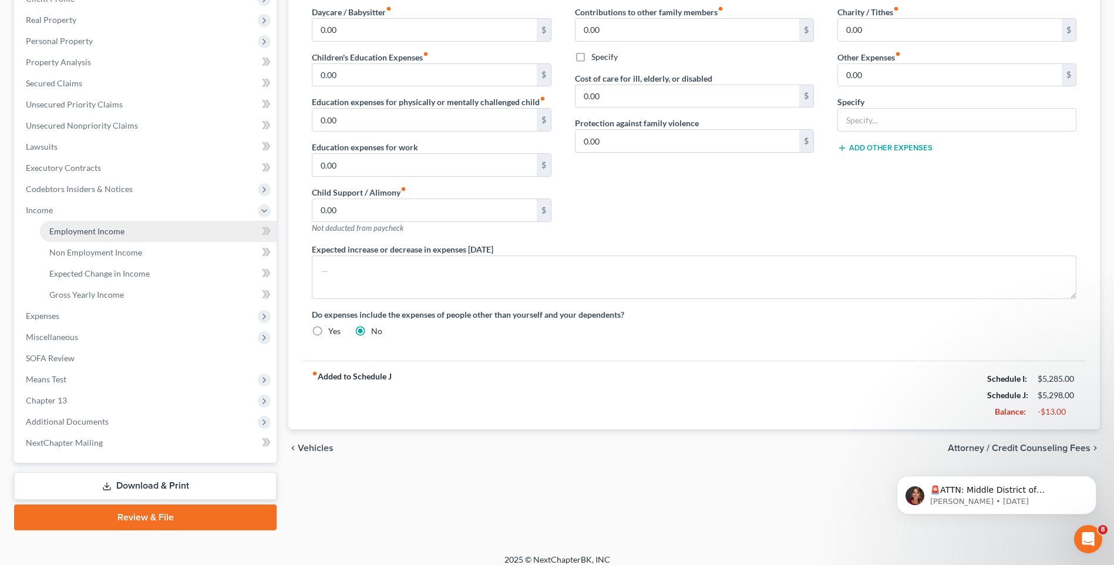
click at [137, 237] on link "Employment Income" at bounding box center [158, 231] width 237 height 21
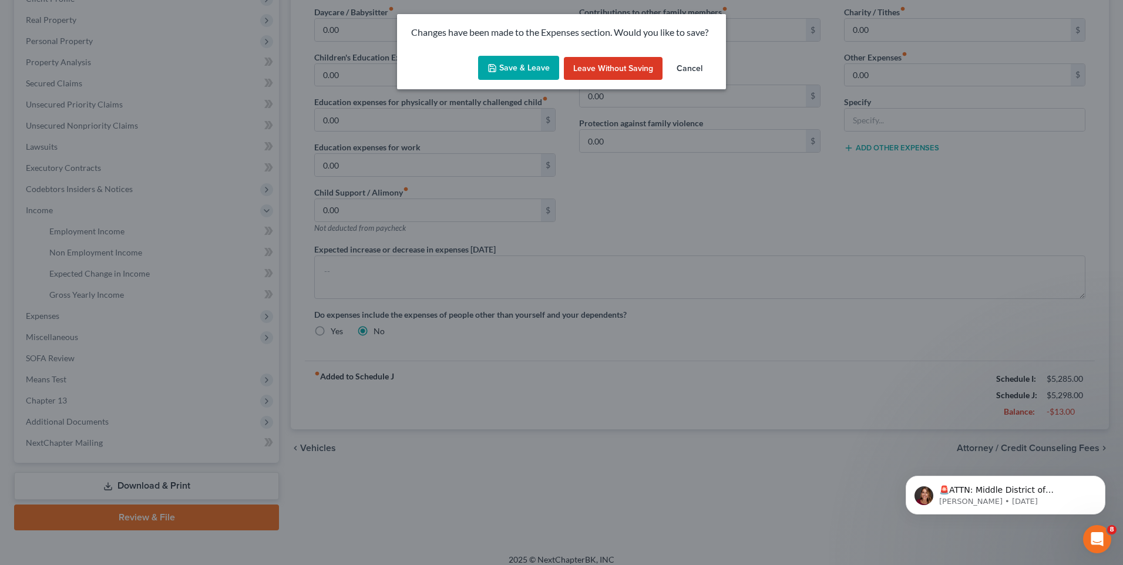
click at [508, 62] on button "Save & Leave" at bounding box center [518, 68] width 81 height 25
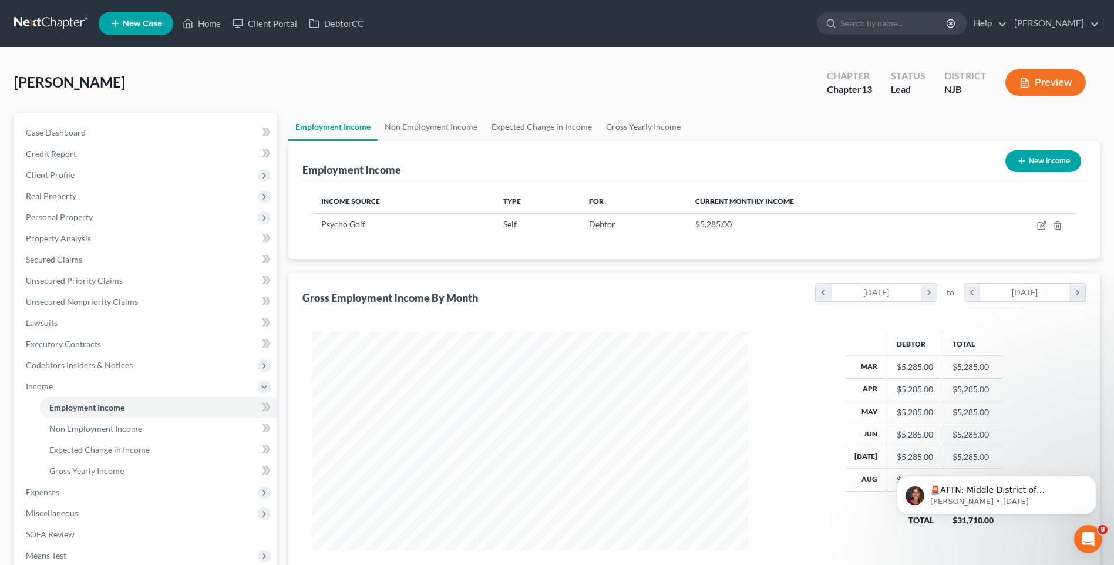
click at [343, 85] on div "[PERSON_NAME] Upgraded Chapter Chapter 13 Status Lead District NJB Preview" at bounding box center [557, 87] width 1086 height 51
click at [343, 90] on div "[PERSON_NAME] Upgraded Chapter Chapter 13 Status Lead District NJB Preview" at bounding box center [557, 87] width 1086 height 51
click at [282, 301] on div "Employment Income Non Employment Income Expected Change in Income Gross Yearly …" at bounding box center [693, 410] width 823 height 594
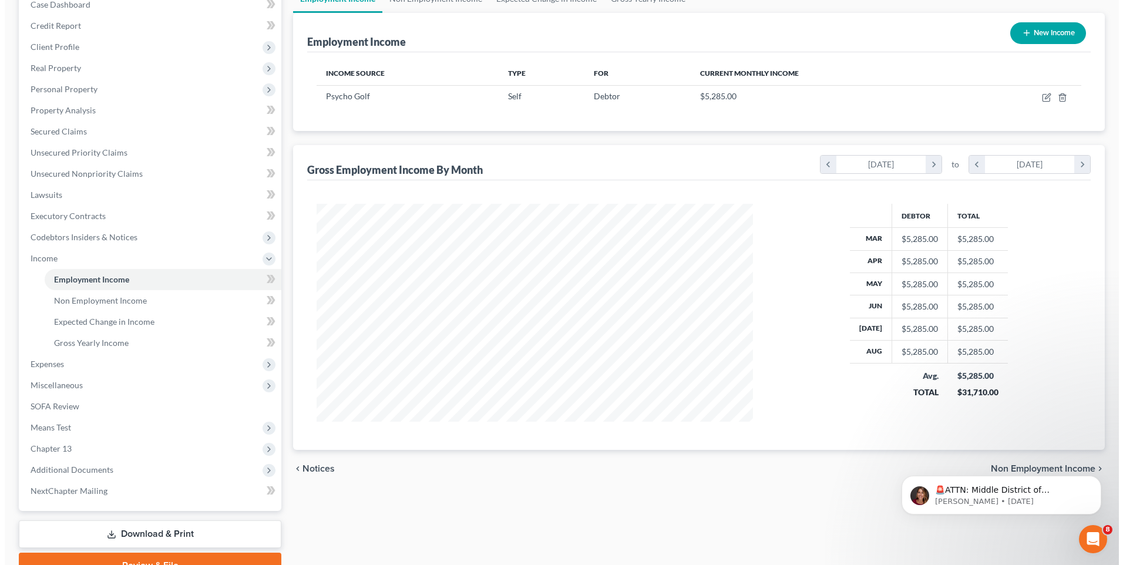
scroll to position [10, 0]
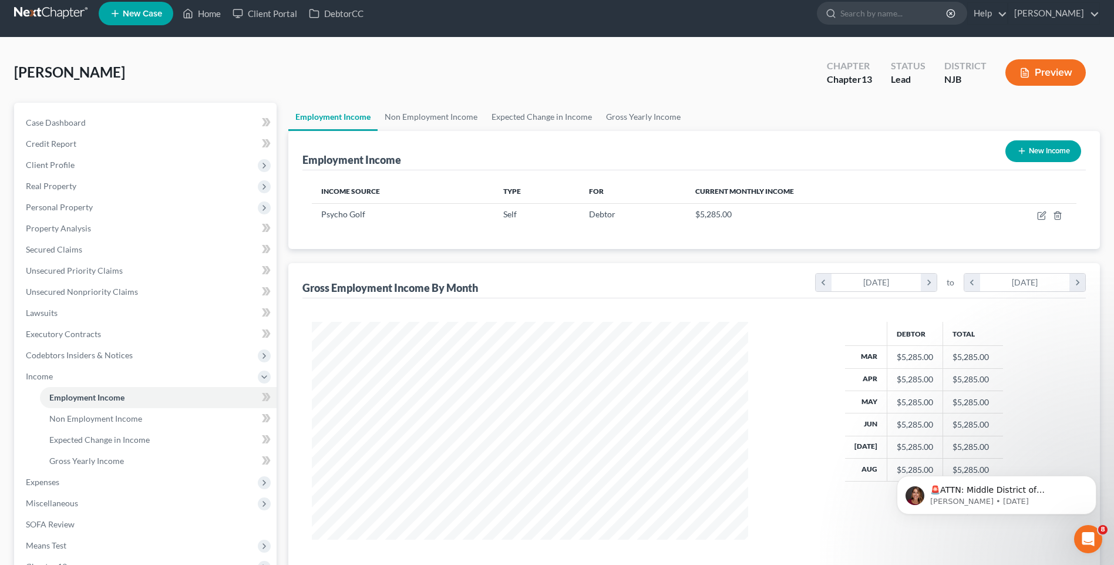
click at [1042, 76] on button "Preview" at bounding box center [1045, 72] width 80 height 26
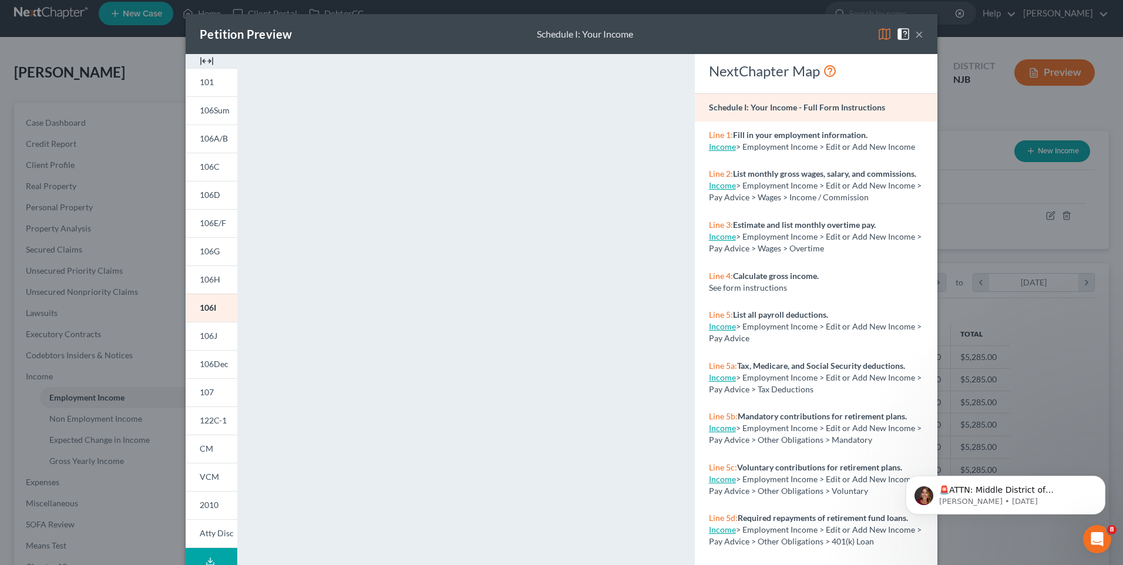
click at [915, 33] on button "×" at bounding box center [919, 34] width 8 height 14
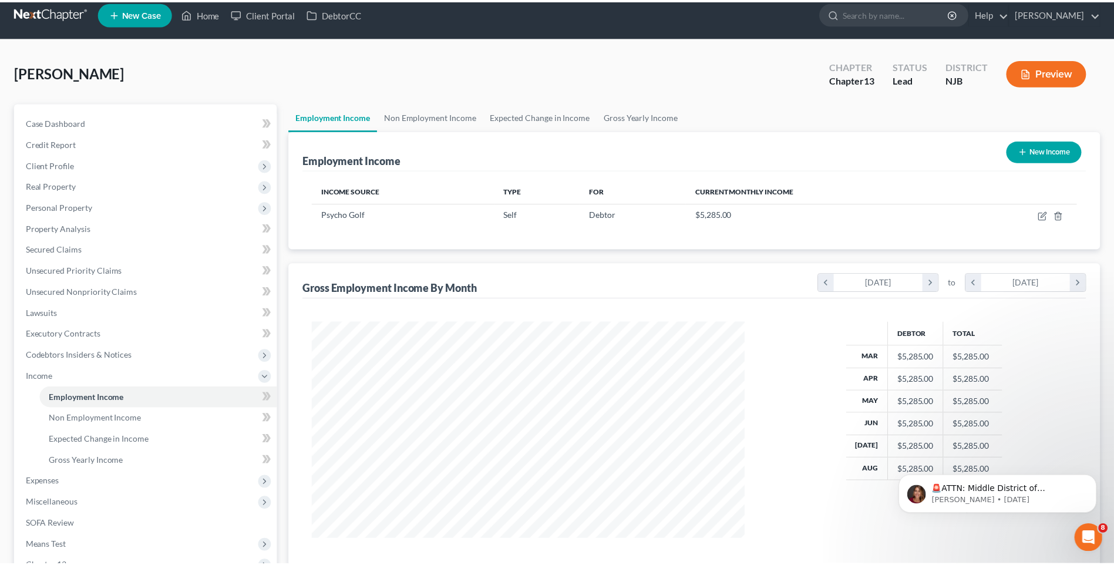
scroll to position [586906, 586664]
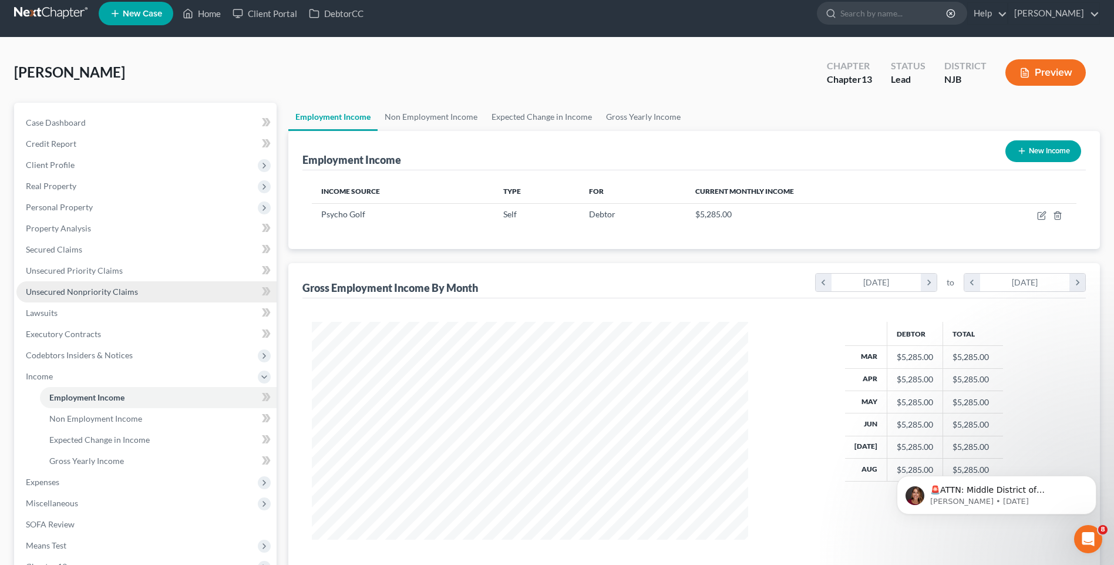
click at [192, 291] on link "Unsecured Nonpriority Claims" at bounding box center [146, 291] width 260 height 21
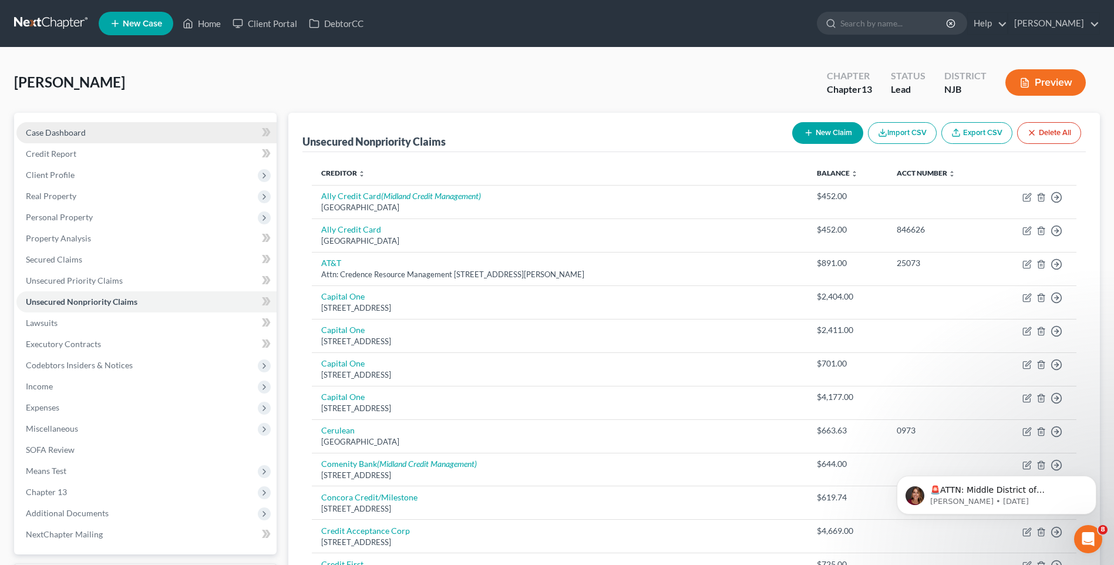
click at [100, 133] on link "Case Dashboard" at bounding box center [146, 132] width 260 height 21
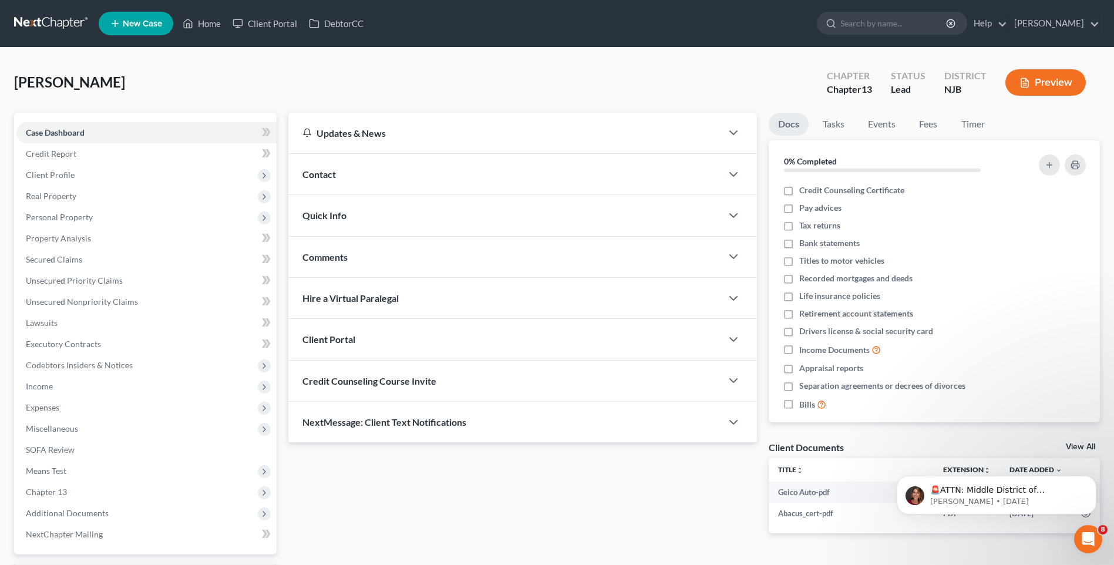
click at [264, 84] on div "[PERSON_NAME] Upgraded Chapter Chapter 13 Status Lead District NJB Preview" at bounding box center [557, 87] width 1086 height 51
click at [210, 23] on link "Home" at bounding box center [202, 23] width 50 height 21
